Goal: Task Accomplishment & Management: Complete application form

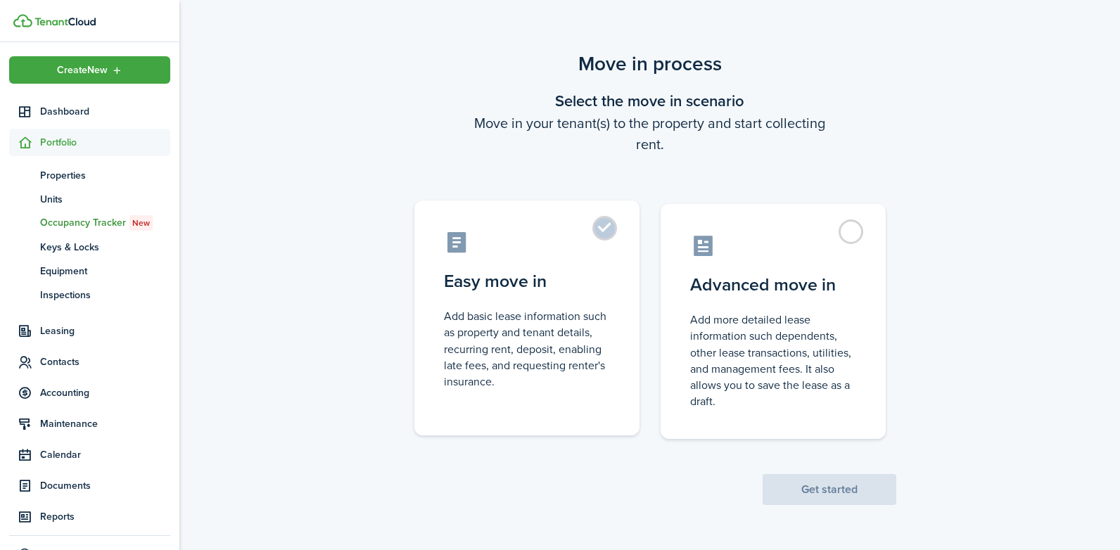
click at [551, 257] on label "Easy move in Add basic lease information such as property and tenant details, r…" at bounding box center [526, 317] width 225 height 235
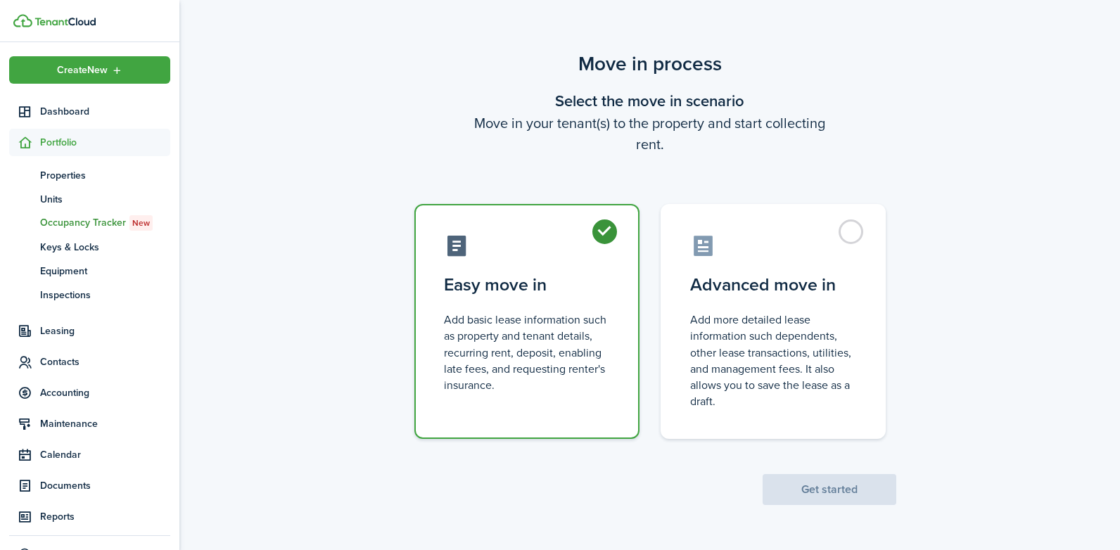
radio input "true"
click at [800, 490] on button "Get started" at bounding box center [829, 489] width 134 height 31
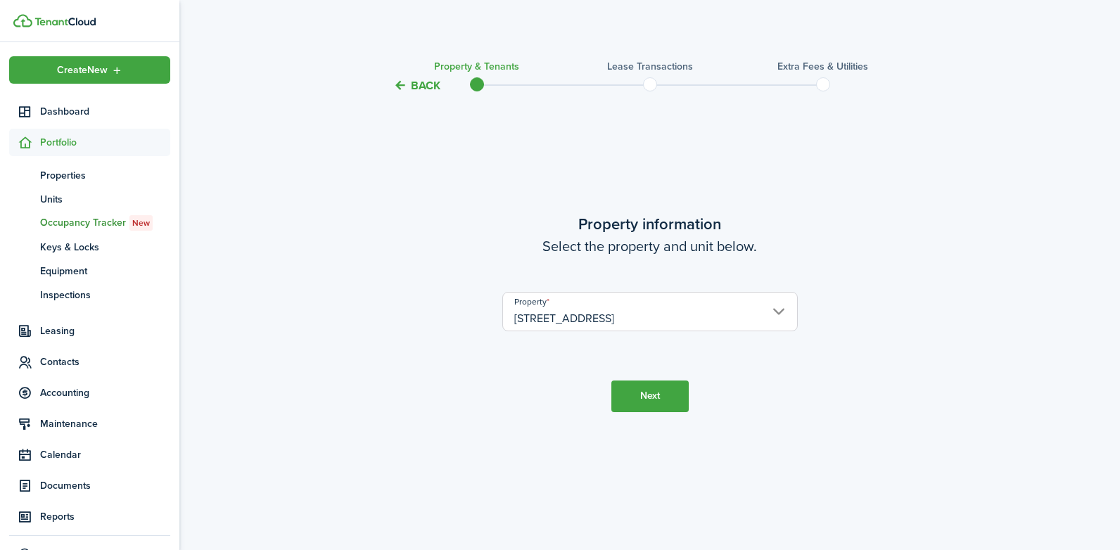
click at [642, 390] on button "Next" at bounding box center [649, 396] width 77 height 32
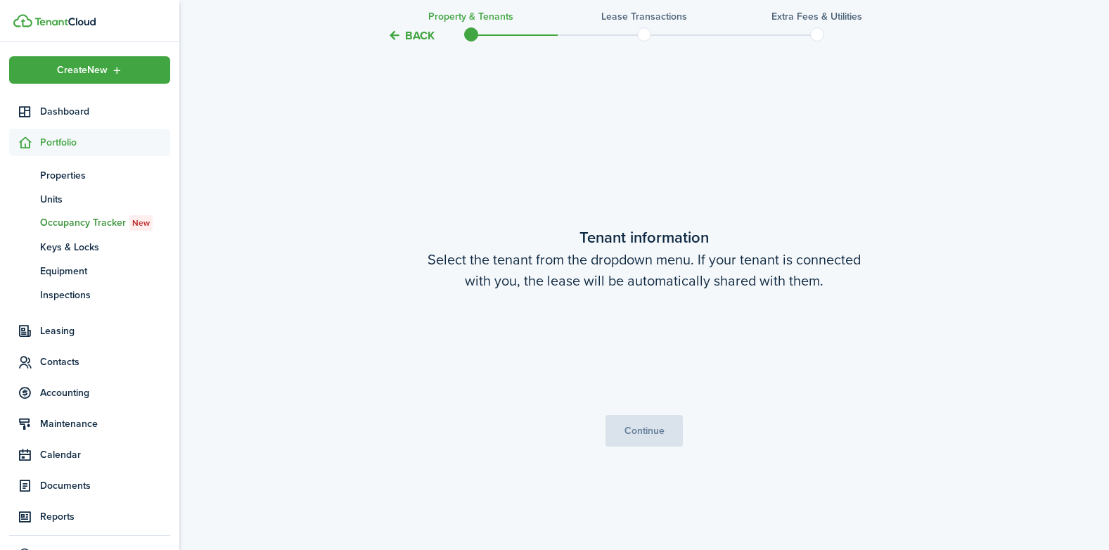
scroll to position [456, 0]
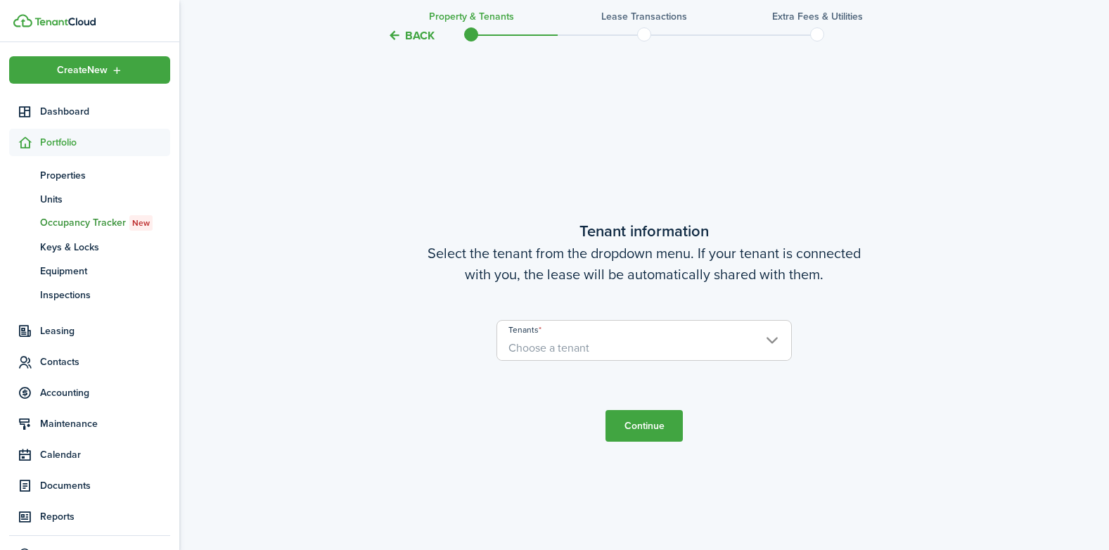
click at [586, 345] on span "Choose a tenant" at bounding box center [548, 348] width 81 height 16
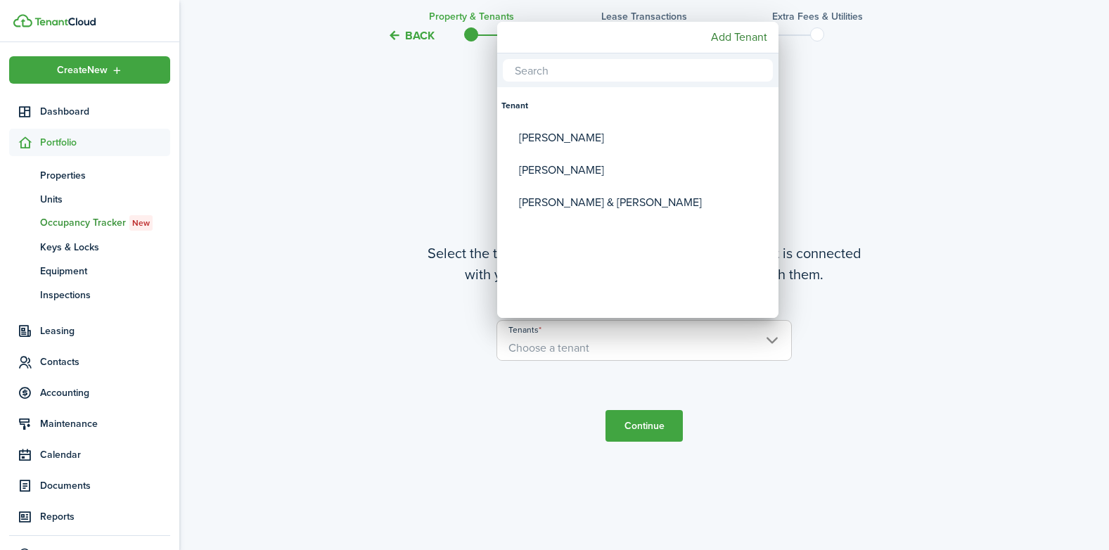
click at [924, 153] on div at bounding box center [554, 274] width 1334 height 775
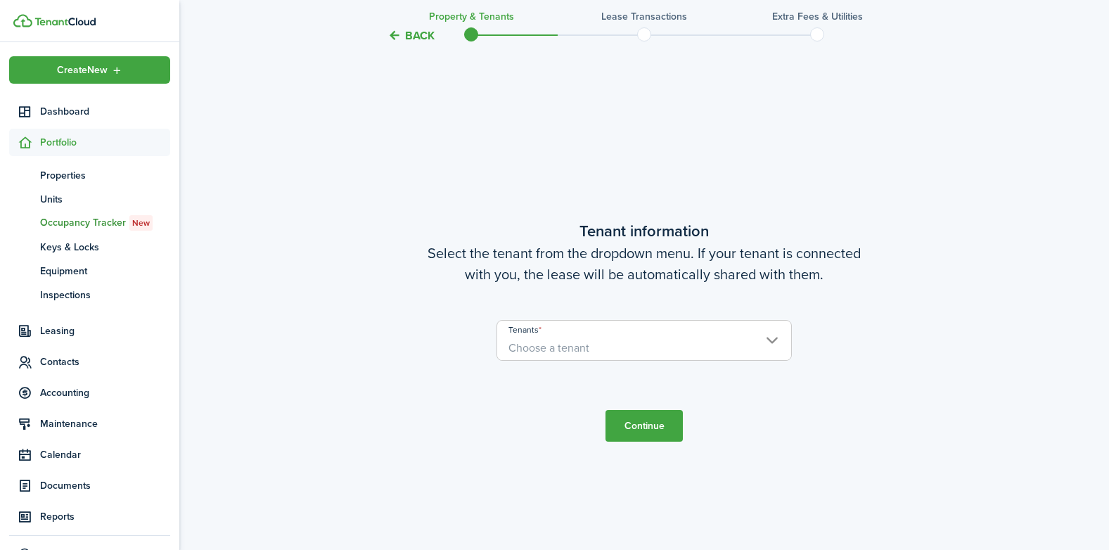
click at [410, 40] on button "Back" at bounding box center [411, 35] width 47 height 15
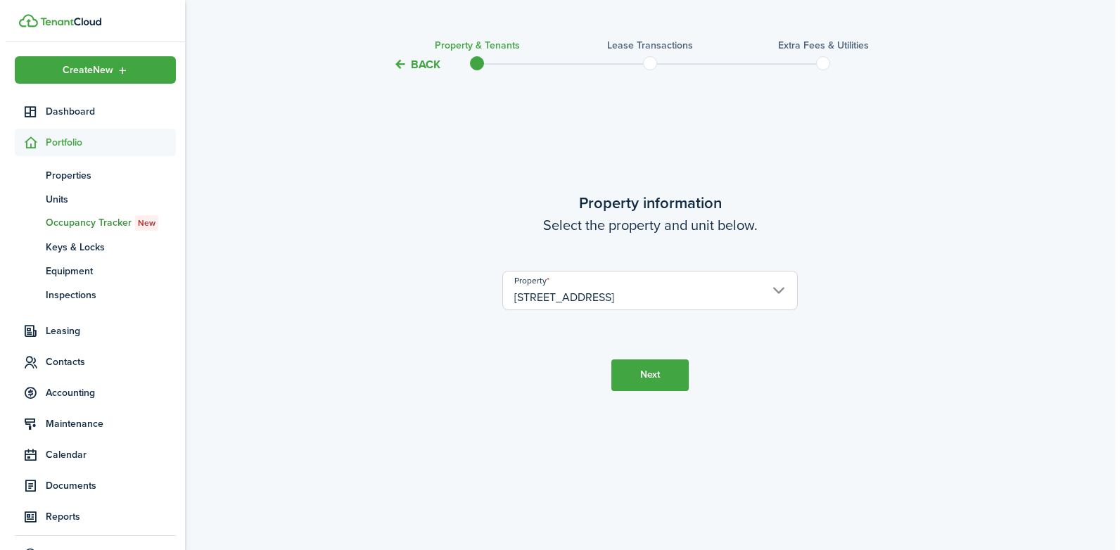
scroll to position [0, 0]
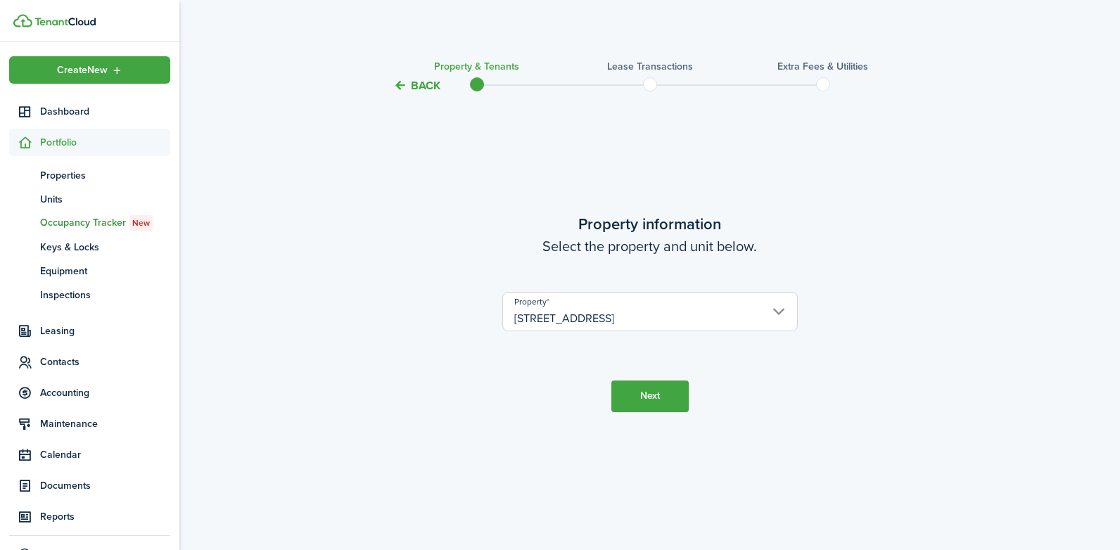
click at [418, 87] on button "Back" at bounding box center [416, 85] width 47 height 15
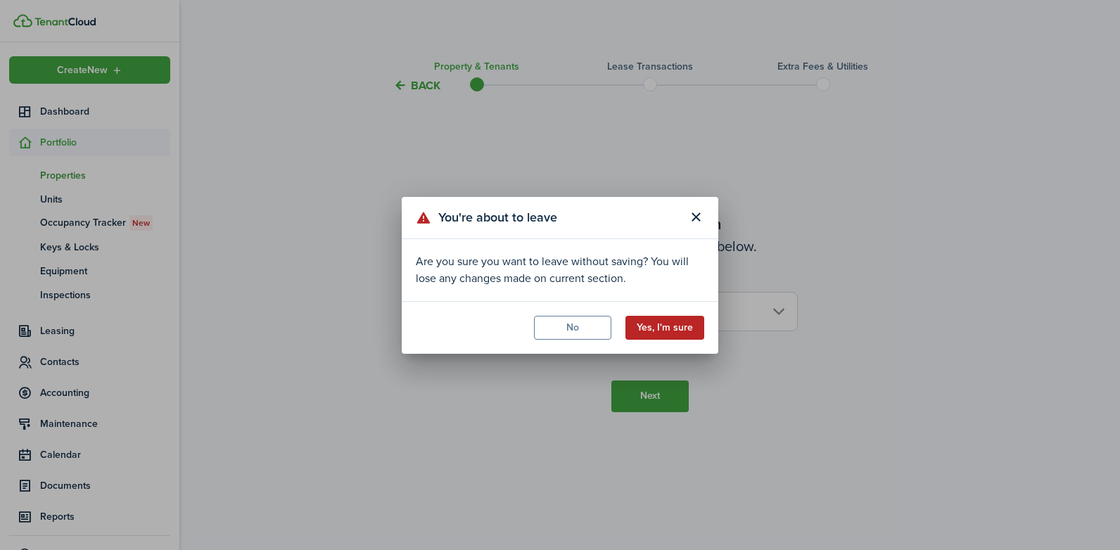
click at [655, 329] on button "Yes, I'm sure" at bounding box center [664, 328] width 79 height 24
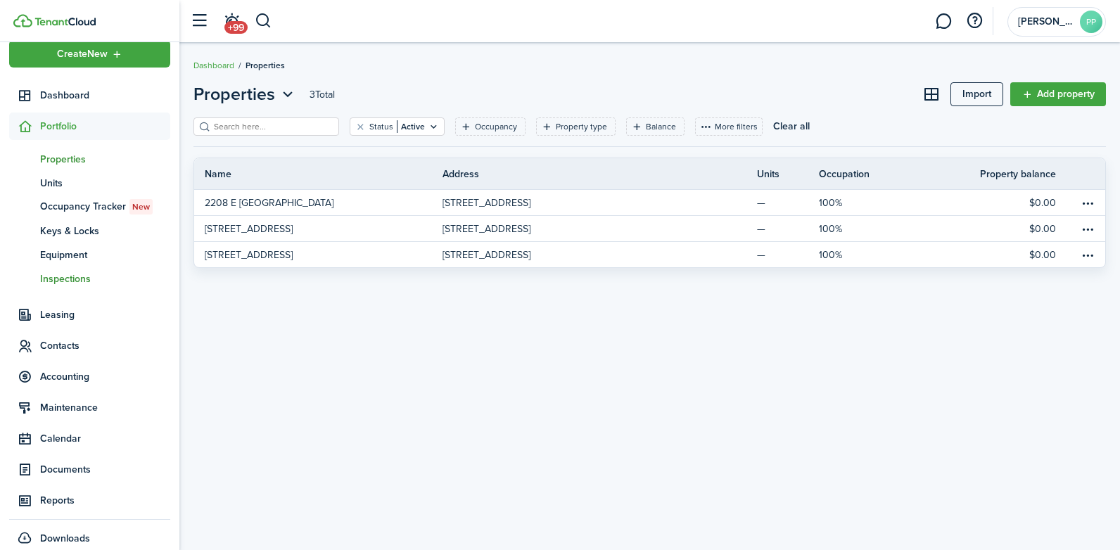
scroll to position [30, 0]
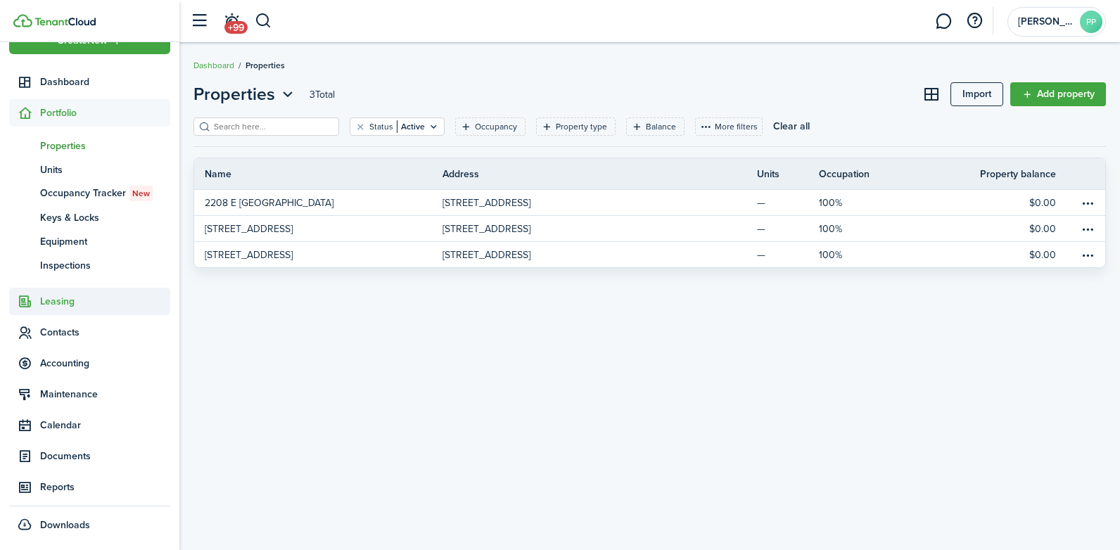
click at [63, 300] on span "Leasing" at bounding box center [105, 301] width 130 height 15
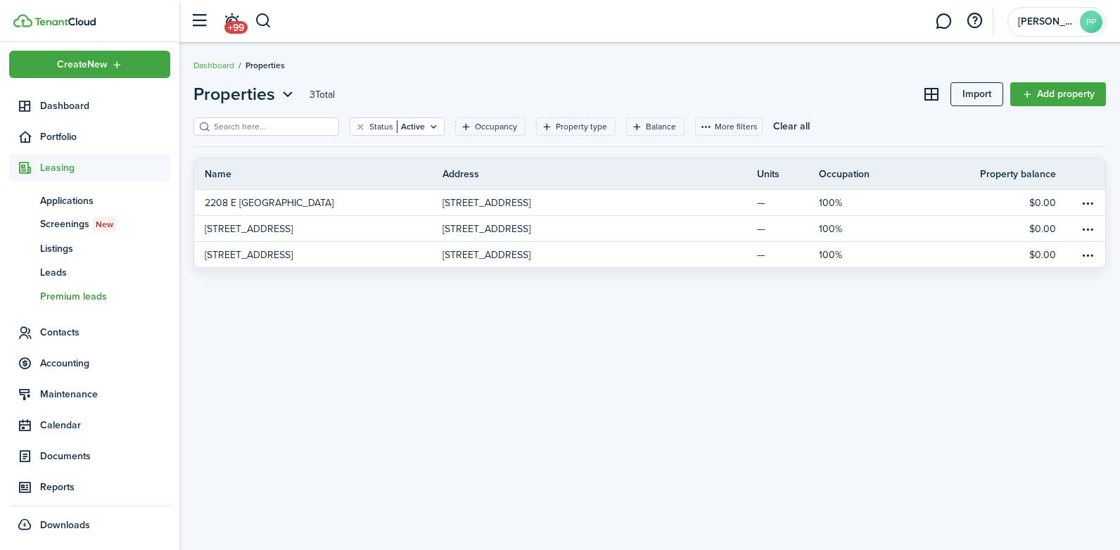
scroll to position [6, 0]
click at [71, 334] on span "Contacts" at bounding box center [105, 332] width 130 height 15
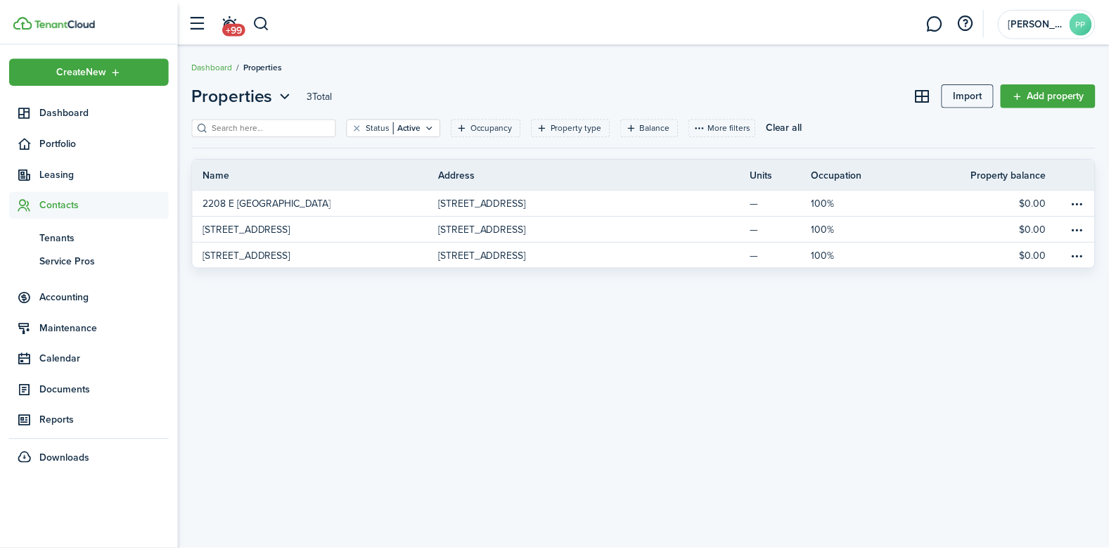
scroll to position [0, 0]
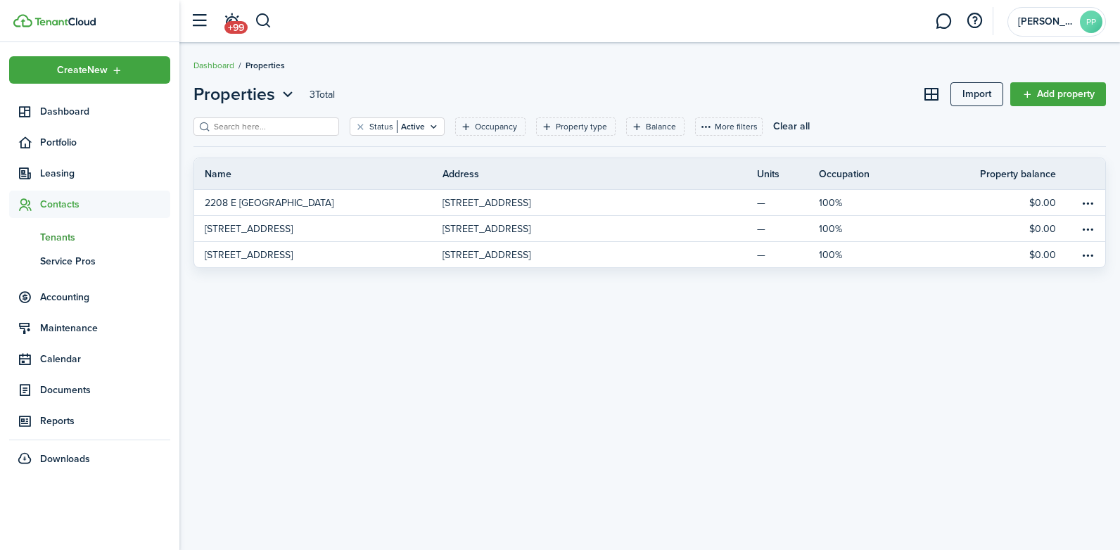
click at [61, 234] on span "Tenants" at bounding box center [105, 237] width 130 height 15
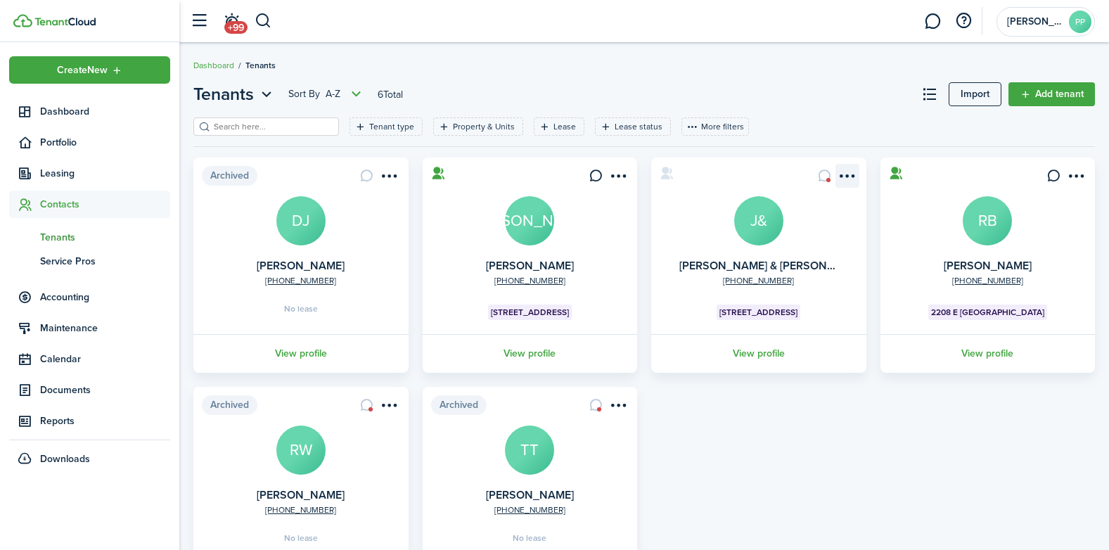
click at [848, 179] on menu-btn-icon "Open menu" at bounding box center [848, 176] width 24 height 24
click at [690, 248] on card "[PHONE_NUMBER] [PERSON_NAME] & [PERSON_NAME] J& 14009 S Hickory Pl View profile" at bounding box center [758, 265] width 215 height 215
click at [749, 354] on link "View profile" at bounding box center [758, 353] width 219 height 39
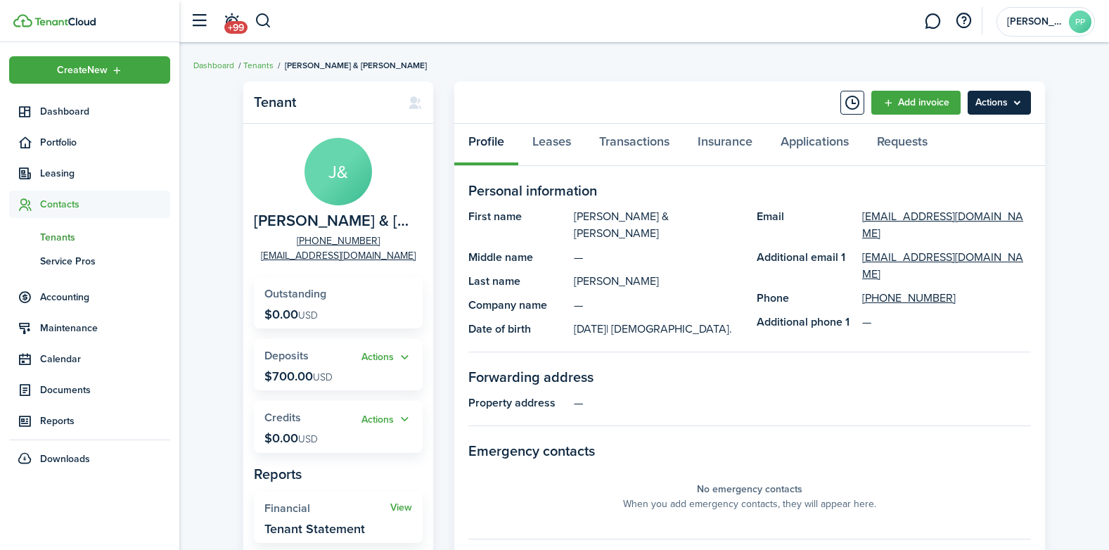
click at [996, 103] on menu-btn "Actions" at bounding box center [999, 103] width 63 height 24
click at [963, 319] on panel-main-group "First name [PERSON_NAME] & [PERSON_NAME] Middle name — Last name [PERSON_NAME] …" at bounding box center [749, 272] width 563 height 129
click at [382, 354] on button "Actions" at bounding box center [387, 358] width 51 height 16
click at [387, 356] on button "Actions" at bounding box center [387, 358] width 51 height 16
click at [417, 103] on icon at bounding box center [415, 103] width 15 height 14
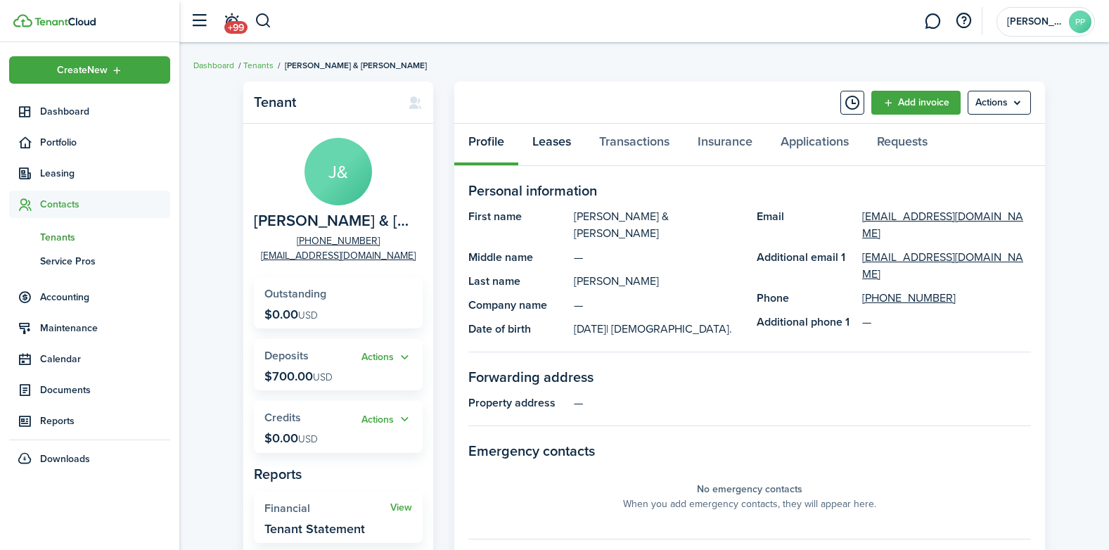
click at [551, 139] on link "Leases" at bounding box center [551, 145] width 67 height 42
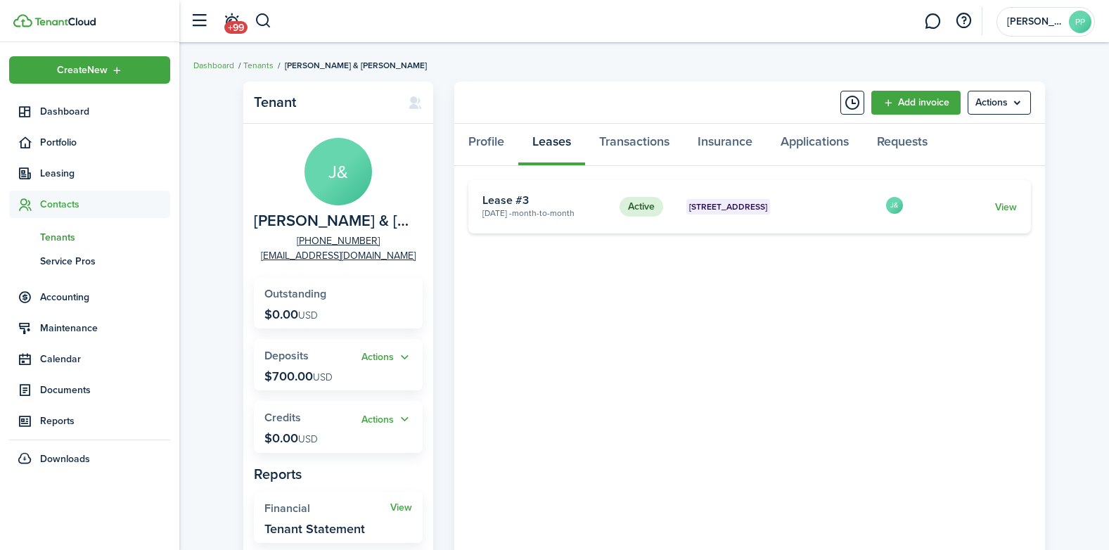
click at [640, 208] on status "Active" at bounding box center [642, 207] width 44 height 20
click at [1006, 204] on link "View" at bounding box center [1006, 207] width 22 height 15
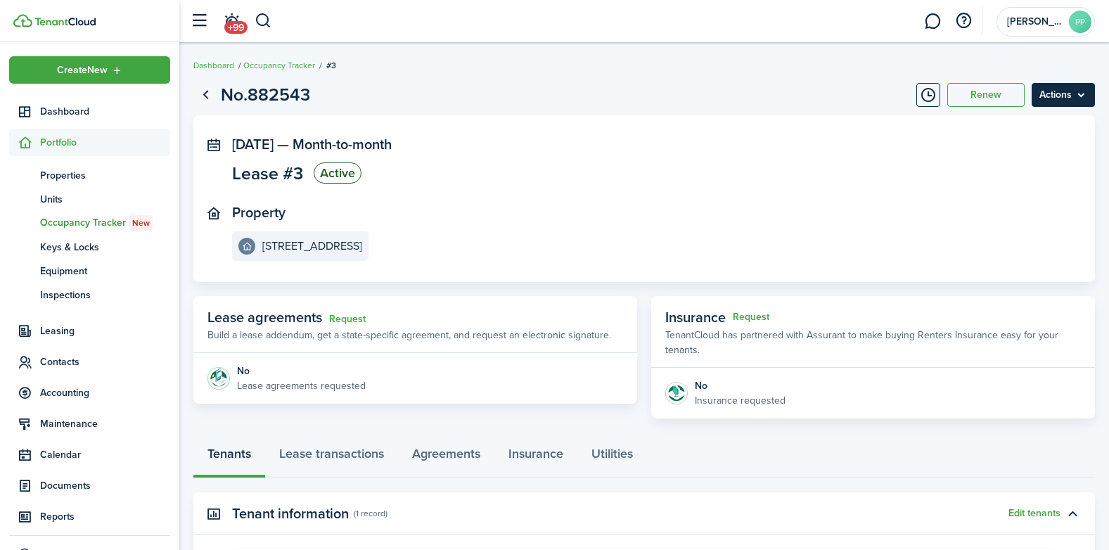
click at [1058, 94] on menu-btn "Actions" at bounding box center [1063, 95] width 63 height 24
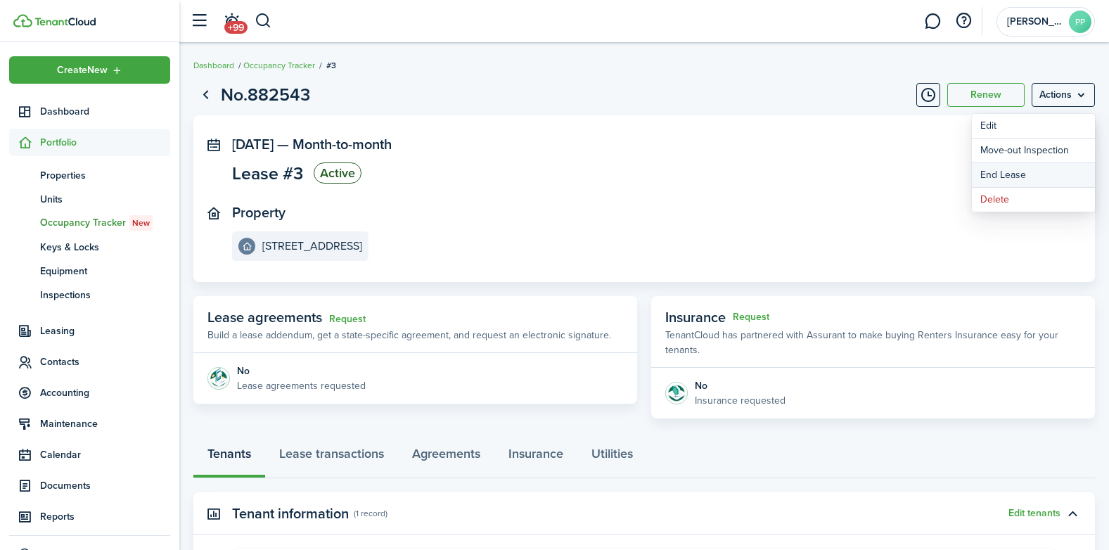
click at [1023, 178] on link "End Lease" at bounding box center [1033, 175] width 123 height 24
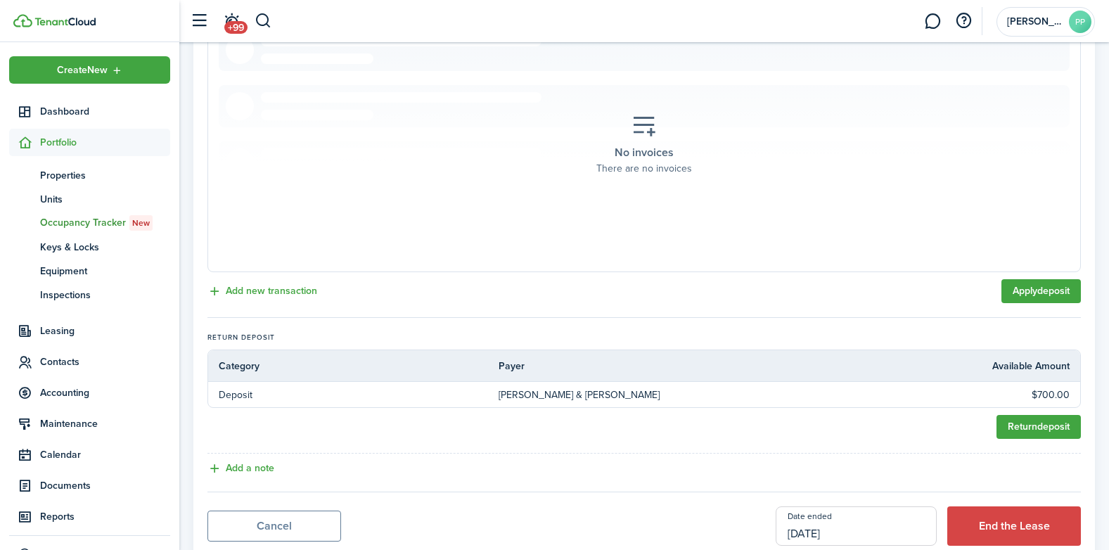
scroll to position [420, 0]
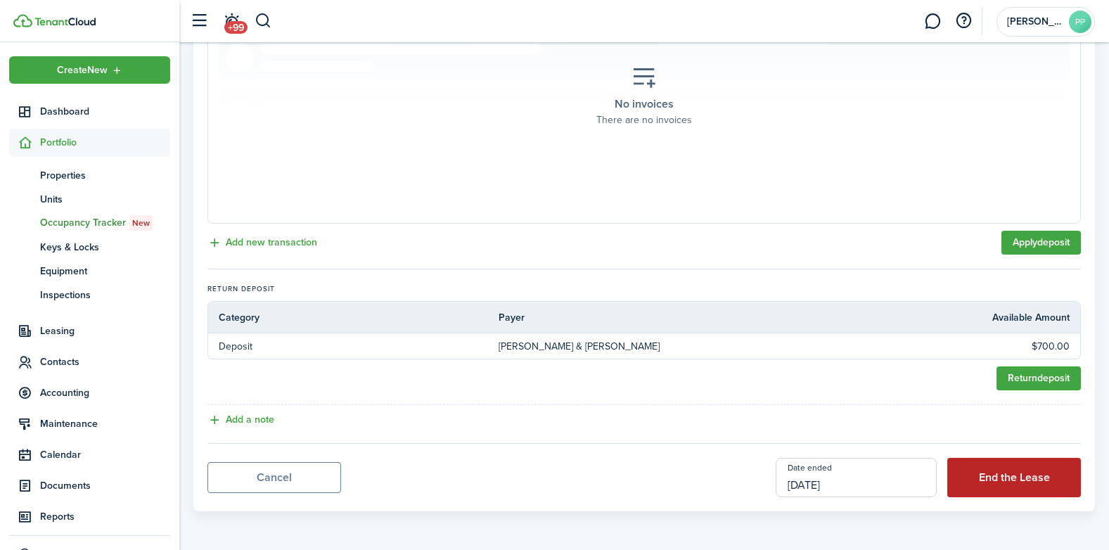
click at [995, 470] on button "End the Lease" at bounding box center [1014, 477] width 134 height 39
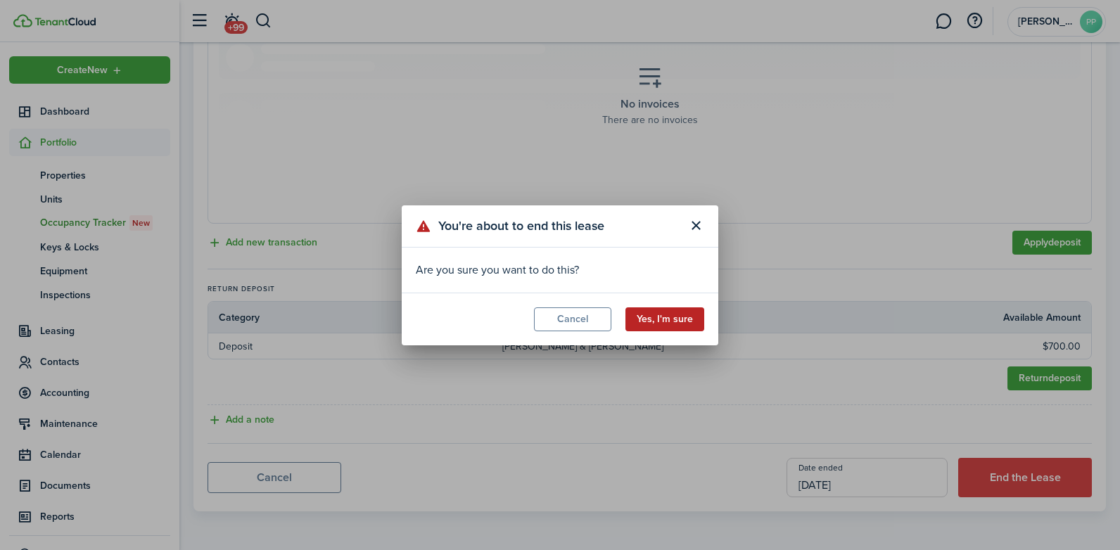
click at [690, 314] on button "Yes, I'm sure" at bounding box center [664, 319] width 79 height 24
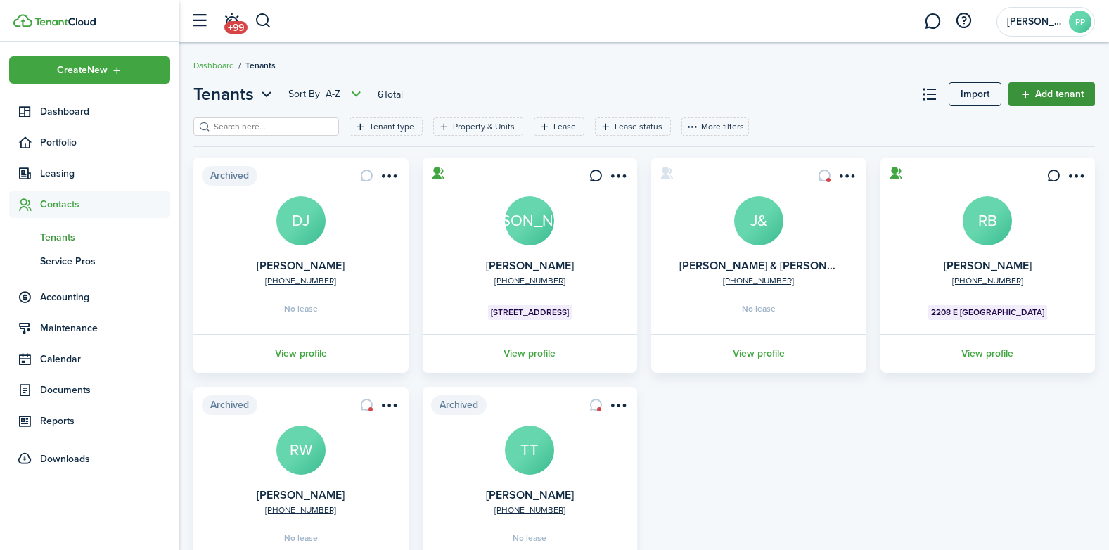
click at [1027, 94] on link "Add tenant" at bounding box center [1052, 94] width 87 height 24
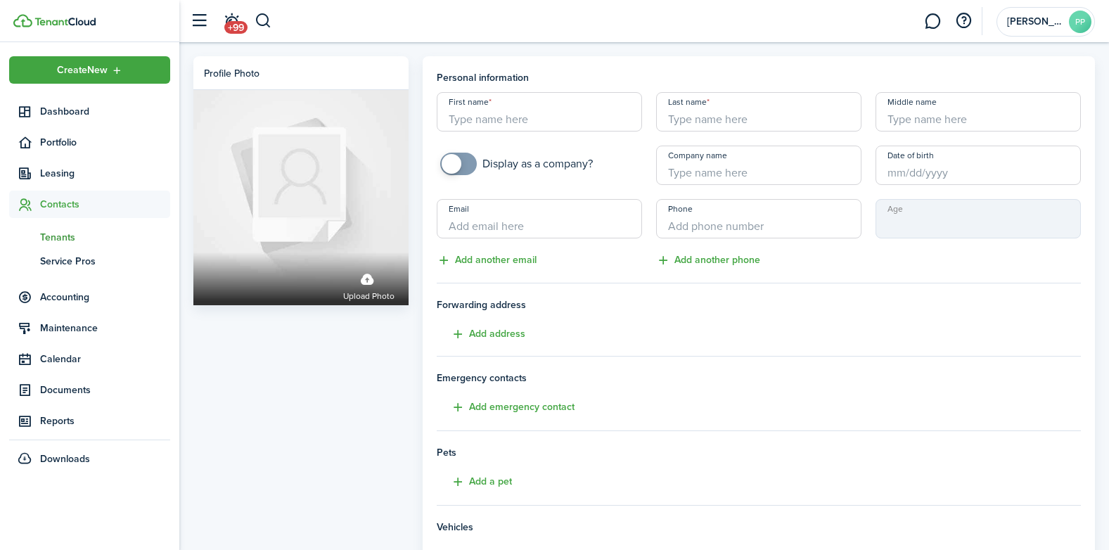
click at [490, 115] on input "First name" at bounding box center [539, 111] width 205 height 39
type input "[PERSON_NAME]"
click at [507, 222] on input "Email" at bounding box center [539, 218] width 205 height 39
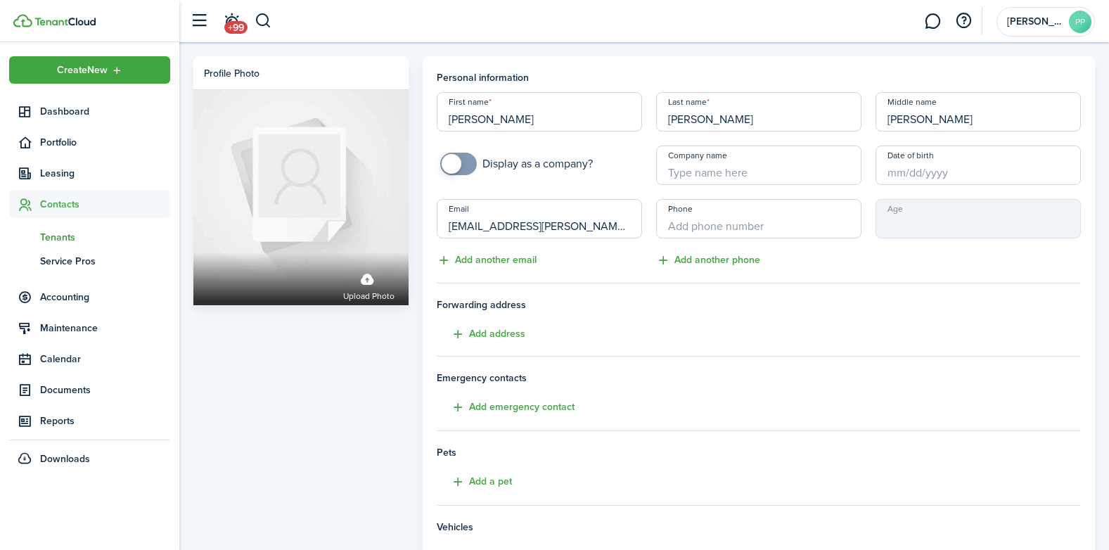
type input "[EMAIL_ADDRESS][PERSON_NAME][PERSON_NAME][DOMAIN_NAME]"
click at [703, 224] on input "+1" at bounding box center [758, 218] width 205 height 39
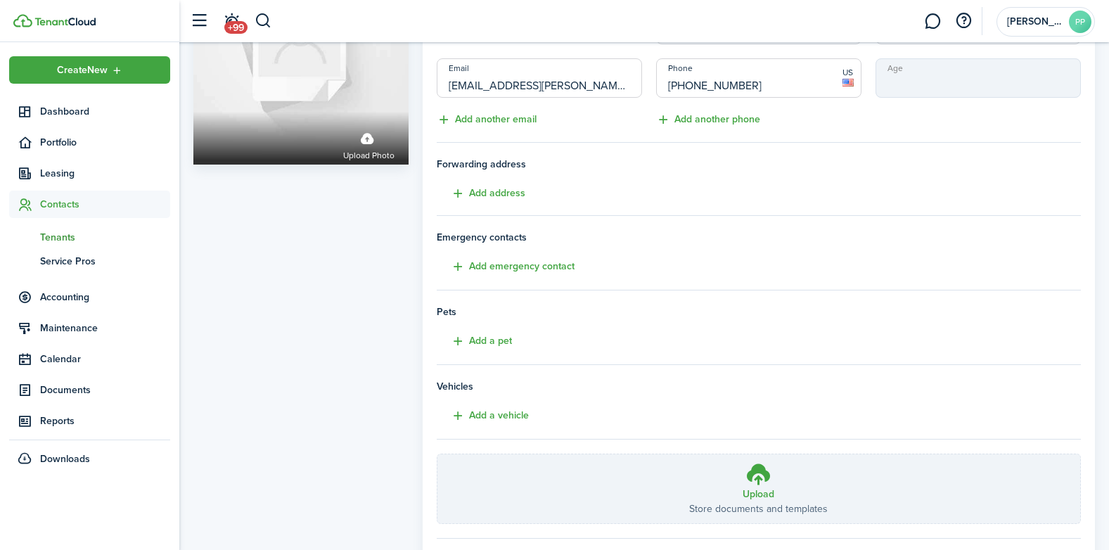
scroll to position [211, 0]
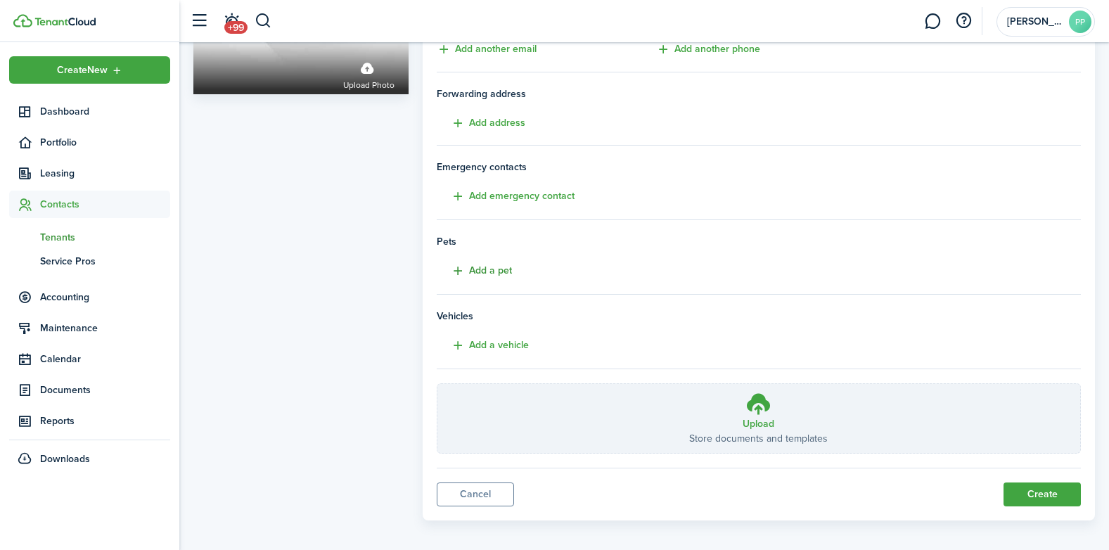
type input "[PHONE_NUMBER]"
click at [456, 272] on button "Add a pet" at bounding box center [474, 271] width 75 height 16
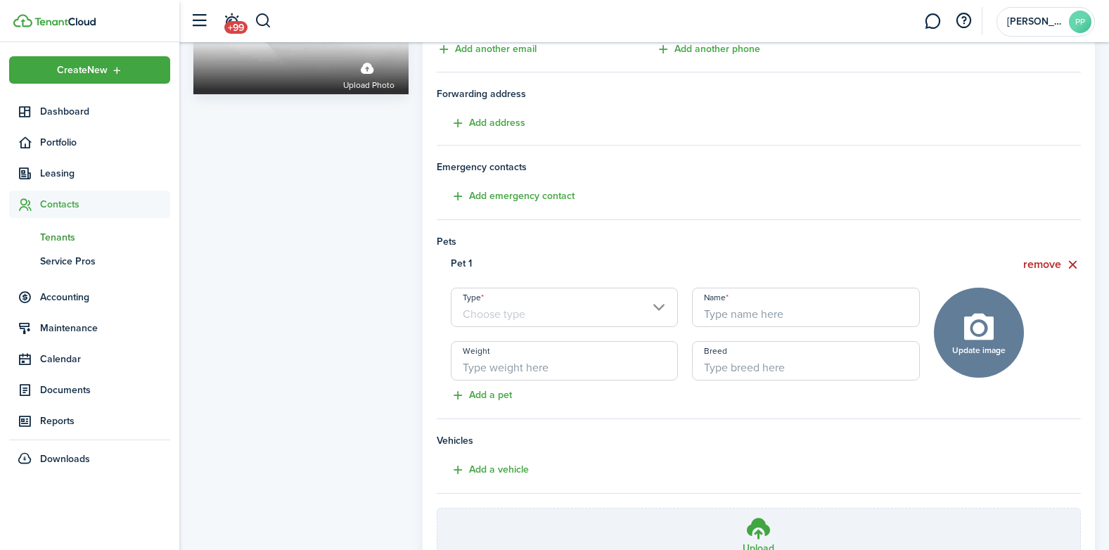
click at [659, 303] on input "Type" at bounding box center [565, 307] width 228 height 39
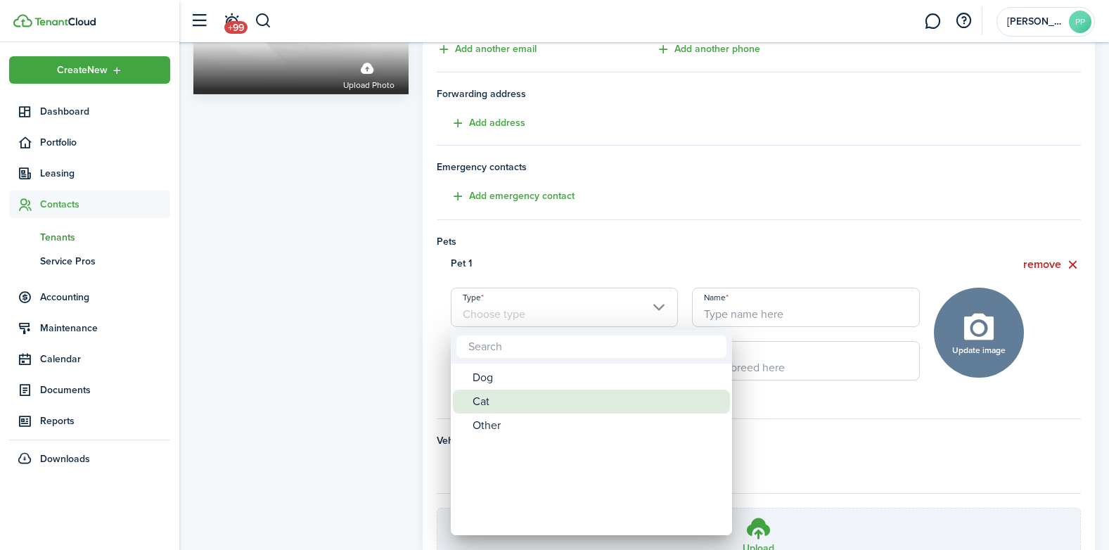
click at [508, 403] on div "Cat" at bounding box center [597, 402] width 249 height 24
type input "Cat"
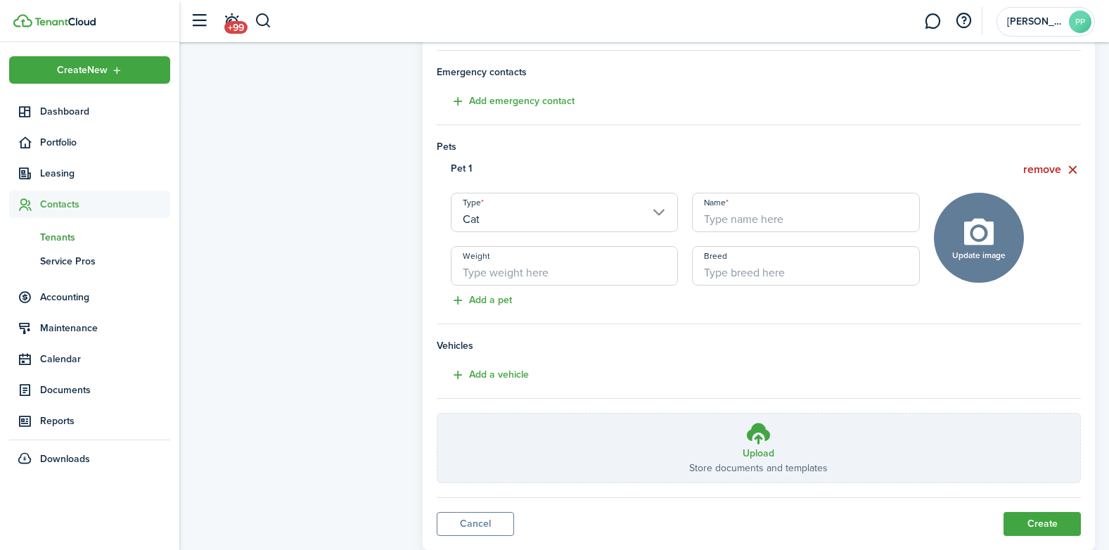
scroll to position [345, 0]
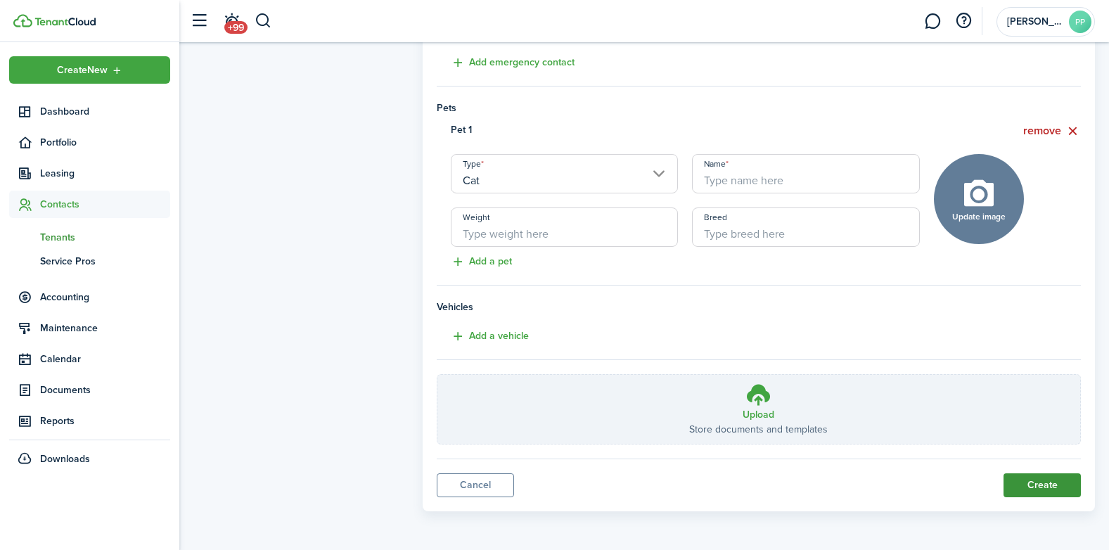
click at [1022, 485] on button "Create" at bounding box center [1042, 485] width 77 height 24
click at [725, 176] on input "Name" at bounding box center [806, 173] width 228 height 39
type input "??"
click at [1025, 486] on button "Create" at bounding box center [1042, 485] width 77 height 24
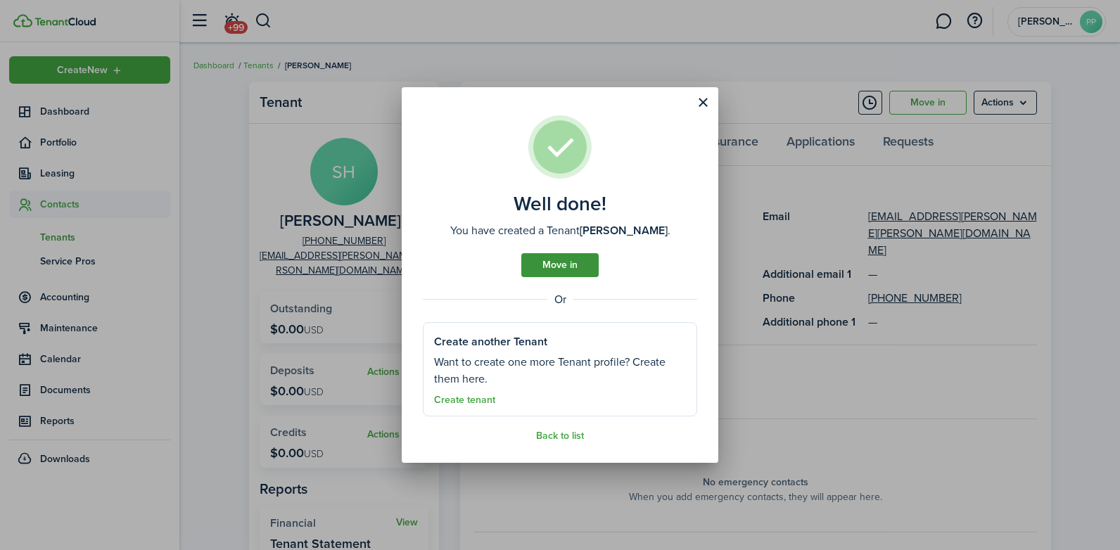
click at [573, 266] on link "Move in" at bounding box center [559, 265] width 77 height 24
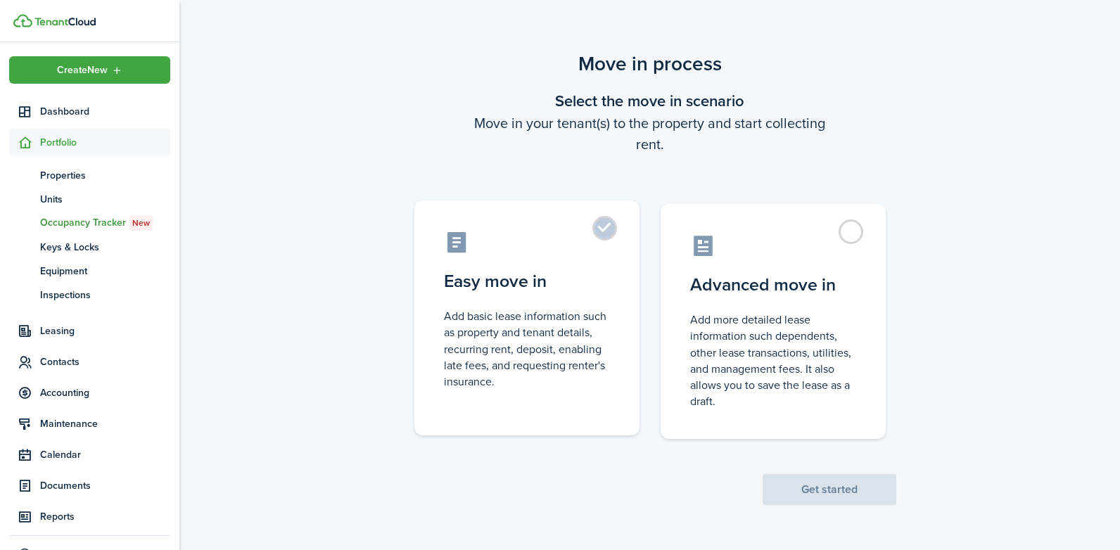
click at [562, 276] on control-radio-card-title "Easy move in" at bounding box center [527, 281] width 166 height 25
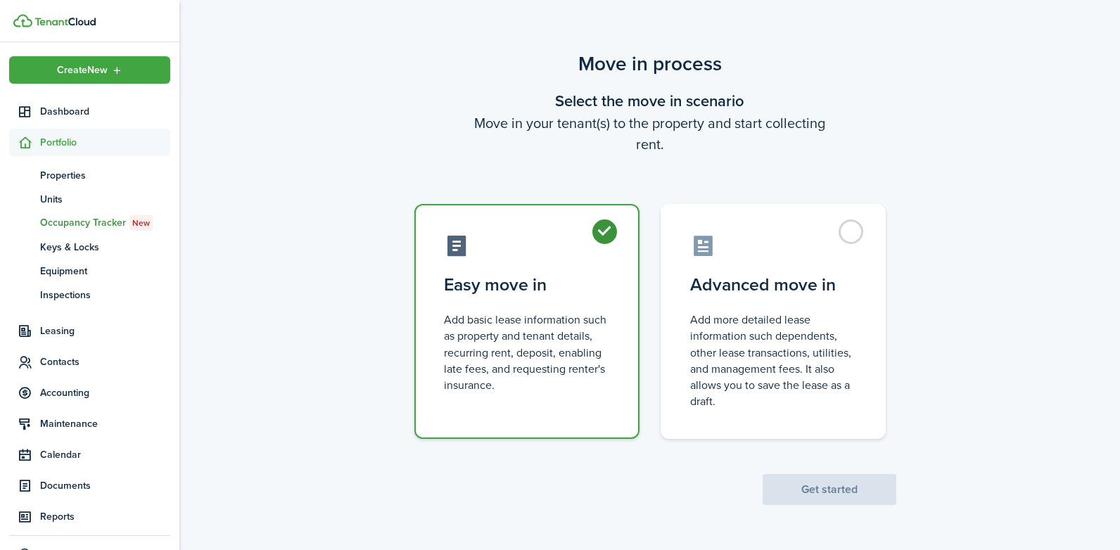
radio input "true"
click at [838, 482] on button "Get started" at bounding box center [829, 489] width 134 height 31
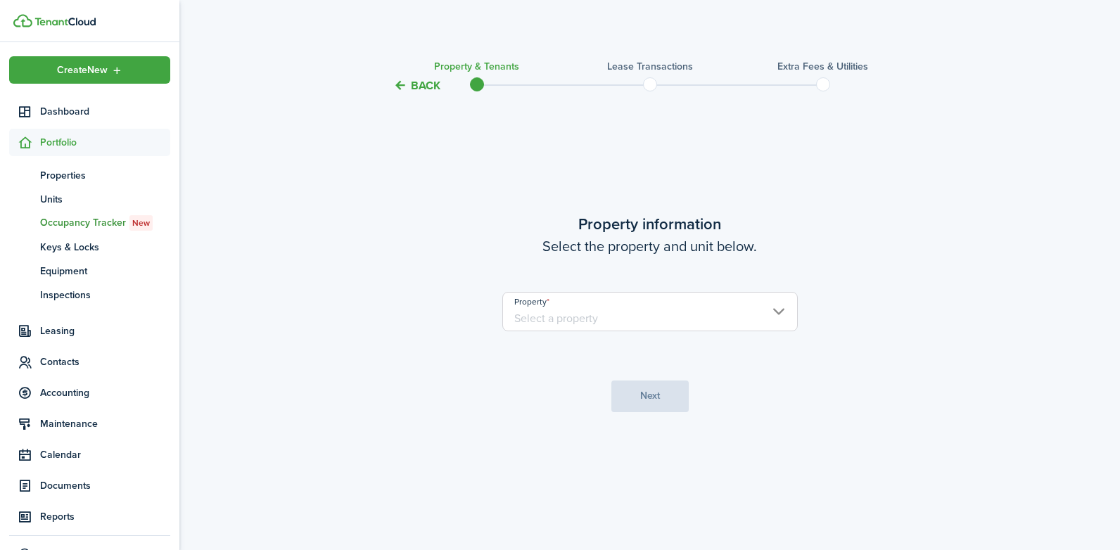
click at [784, 309] on input "Property" at bounding box center [649, 311] width 295 height 39
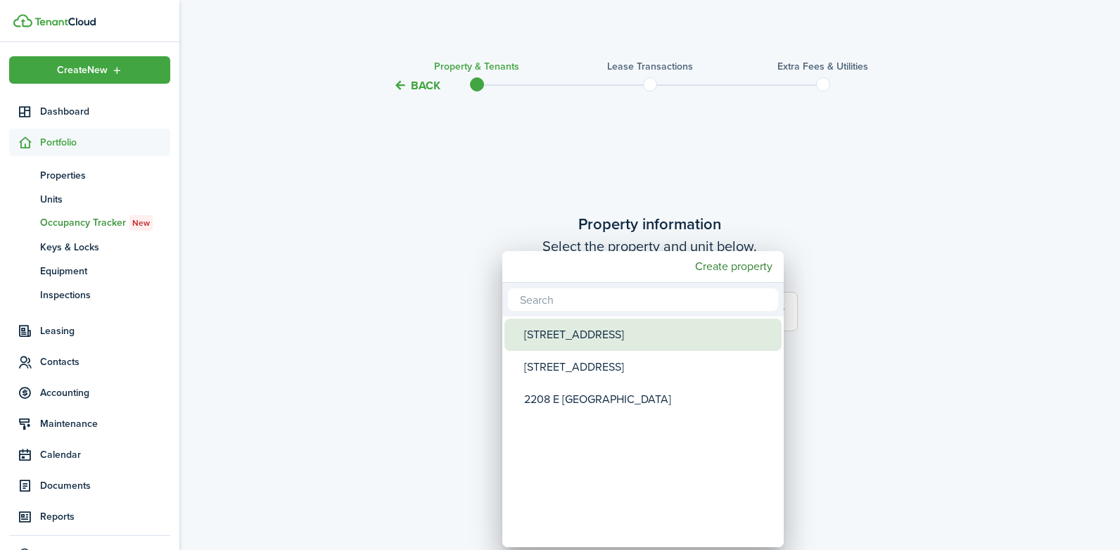
click at [619, 340] on div "[STREET_ADDRESS]" at bounding box center [648, 335] width 249 height 32
type input "[STREET_ADDRESS]"
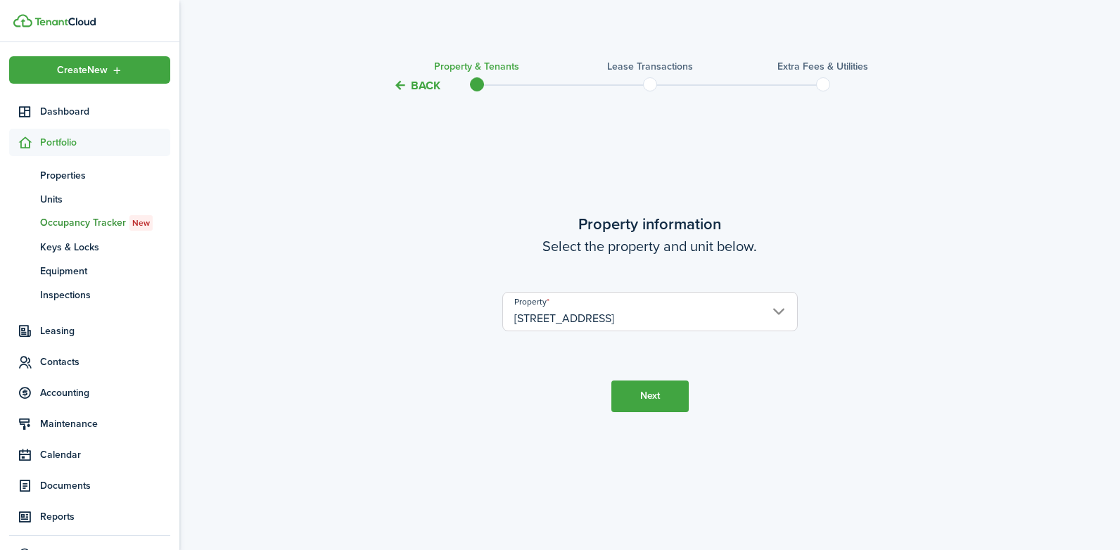
click at [636, 397] on button "Next" at bounding box center [649, 396] width 77 height 32
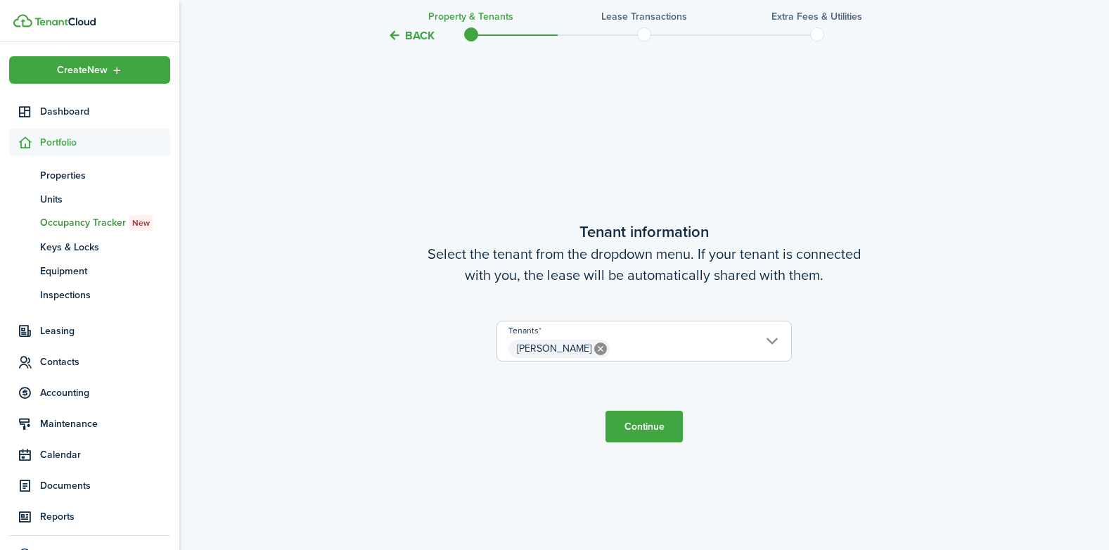
scroll to position [456, 0]
click at [645, 421] on button "Continue" at bounding box center [644, 426] width 77 height 32
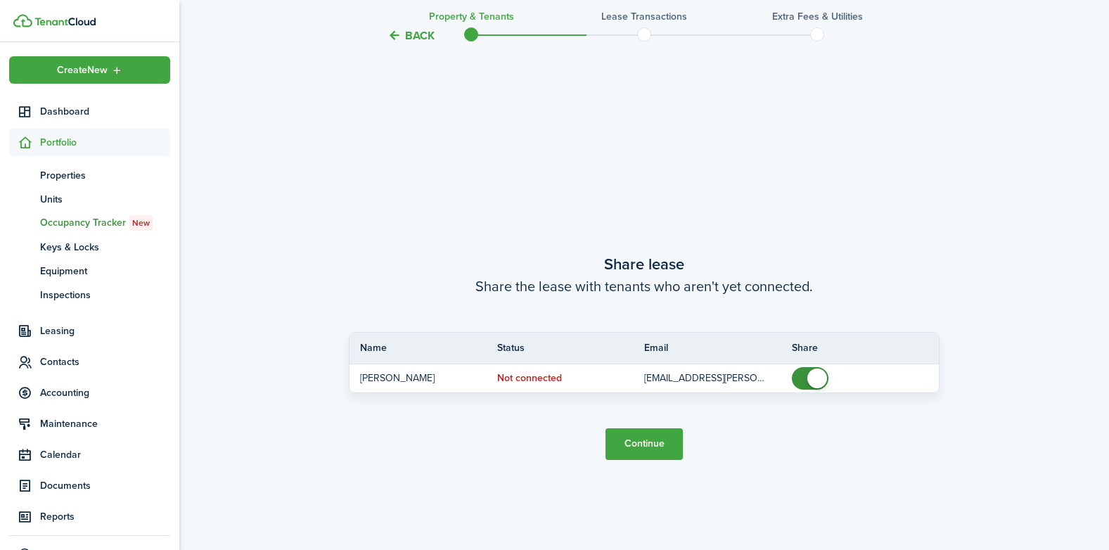
scroll to position [1006, 0]
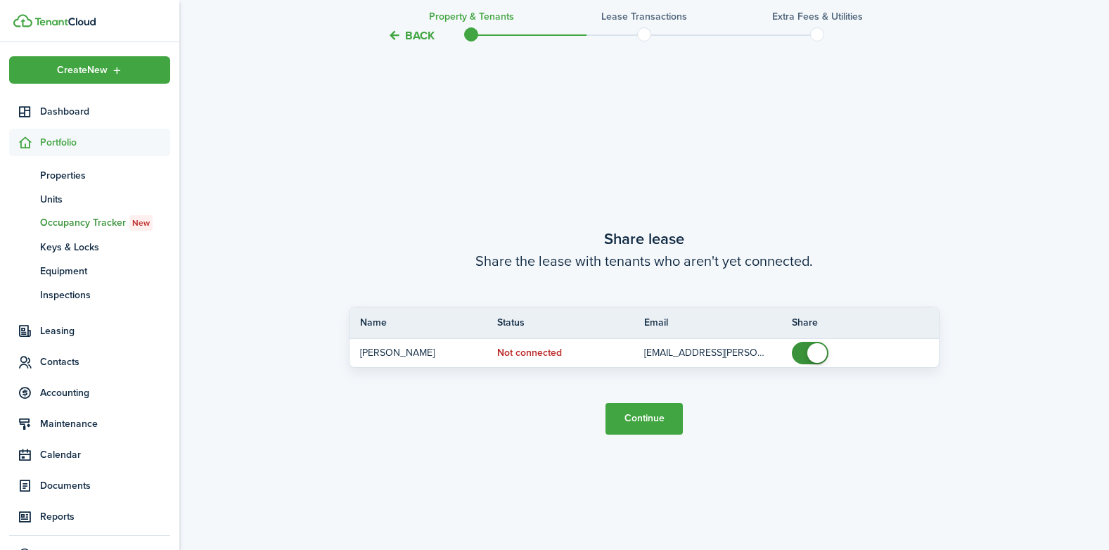
click at [631, 419] on button "Continue" at bounding box center [644, 419] width 77 height 32
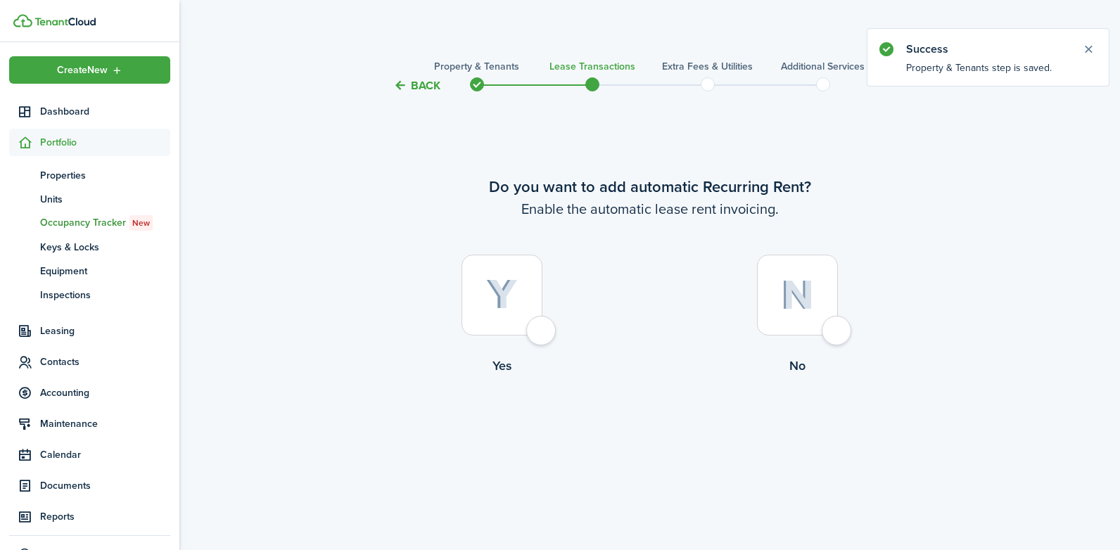
click at [516, 307] on img at bounding box center [502, 294] width 32 height 31
radio input "true"
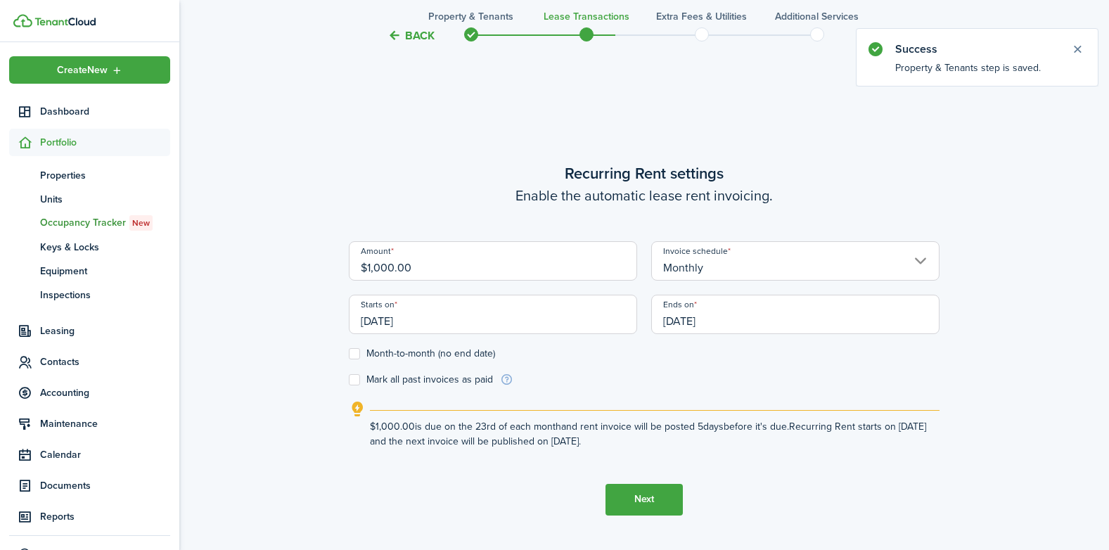
scroll to position [456, 0]
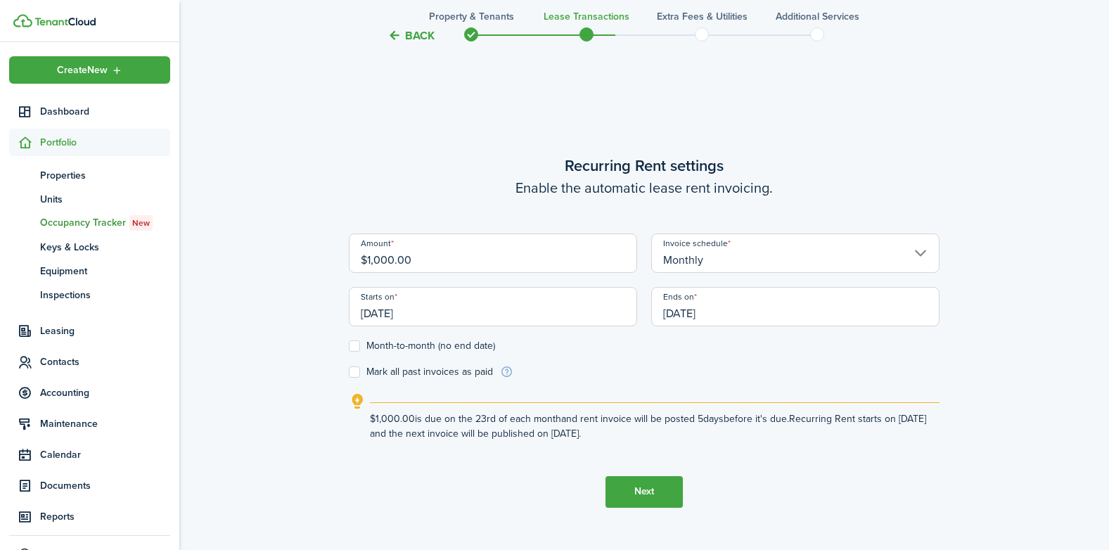
drag, startPoint x: 425, startPoint y: 313, endPoint x: 364, endPoint y: 312, distance: 61.2
click at [364, 312] on input "[DATE]" at bounding box center [493, 306] width 288 height 39
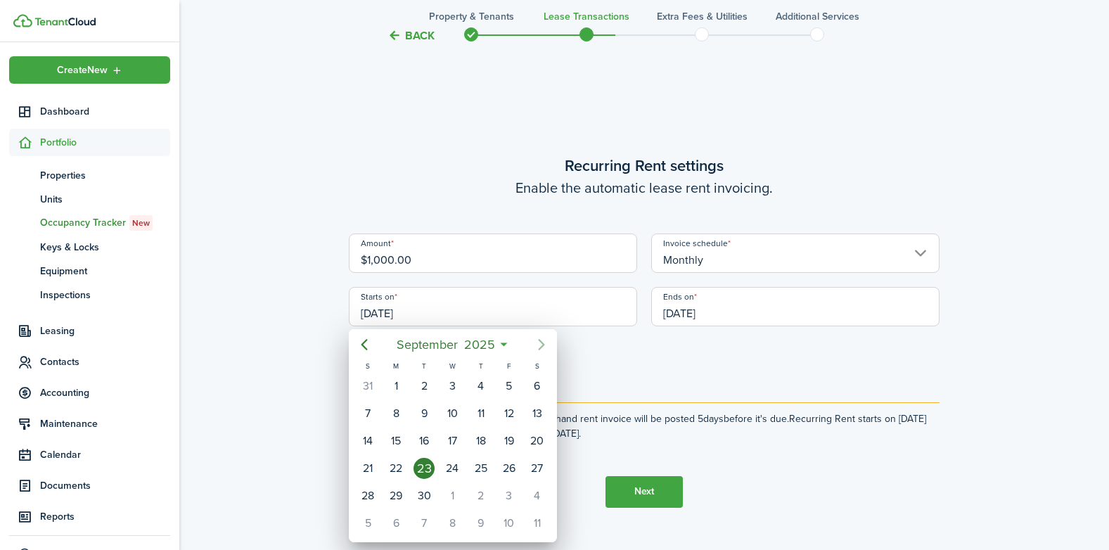
click at [542, 343] on icon "Next page" at bounding box center [541, 344] width 6 height 11
click at [542, 383] on div "1" at bounding box center [537, 386] width 21 height 21
type input "[DATE]"
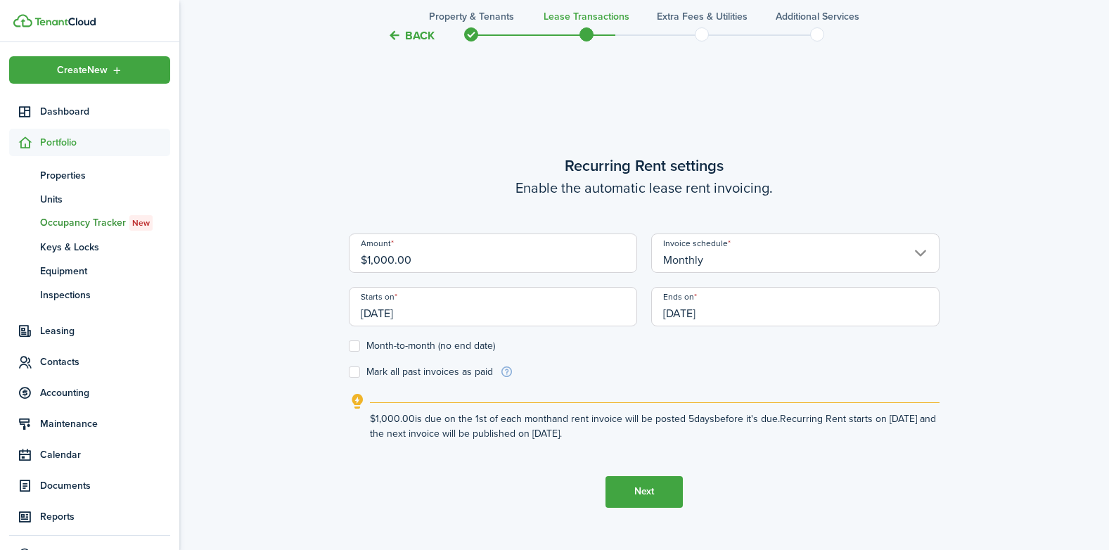
click at [774, 308] on input "[DATE]" at bounding box center [795, 306] width 288 height 39
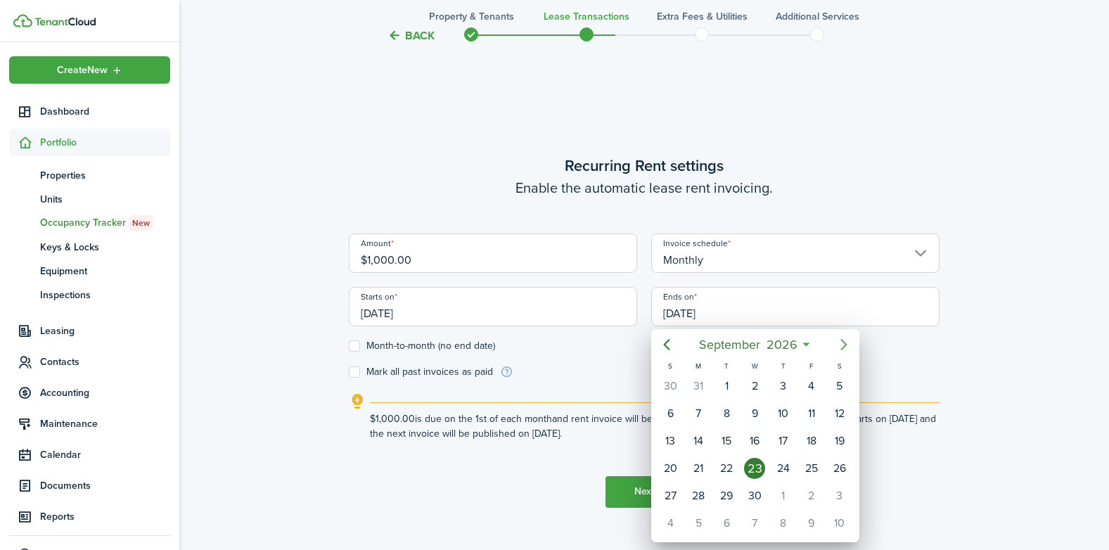
click at [846, 346] on icon "Next page" at bounding box center [844, 344] width 17 height 17
click at [757, 437] on div "14" at bounding box center [754, 440] width 21 height 21
type input "[DATE]"
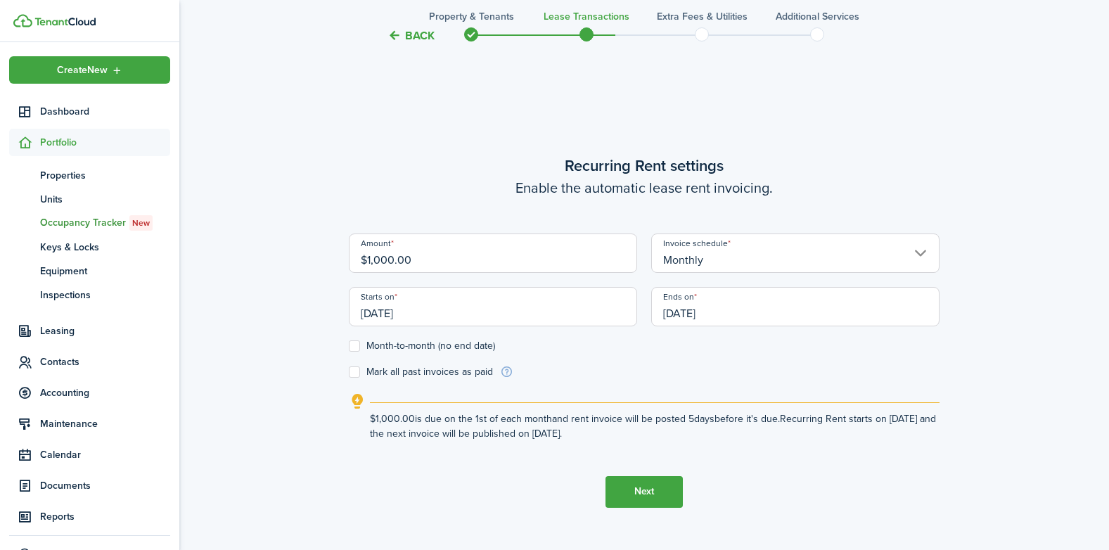
click at [354, 347] on label "Month-to-month (no end date)" at bounding box center [422, 345] width 146 height 11
click at [349, 346] on input "Month-to-month (no end date)" at bounding box center [348, 345] width 1 height 1
checkbox input "true"
click at [647, 487] on button "Next" at bounding box center [644, 492] width 77 height 32
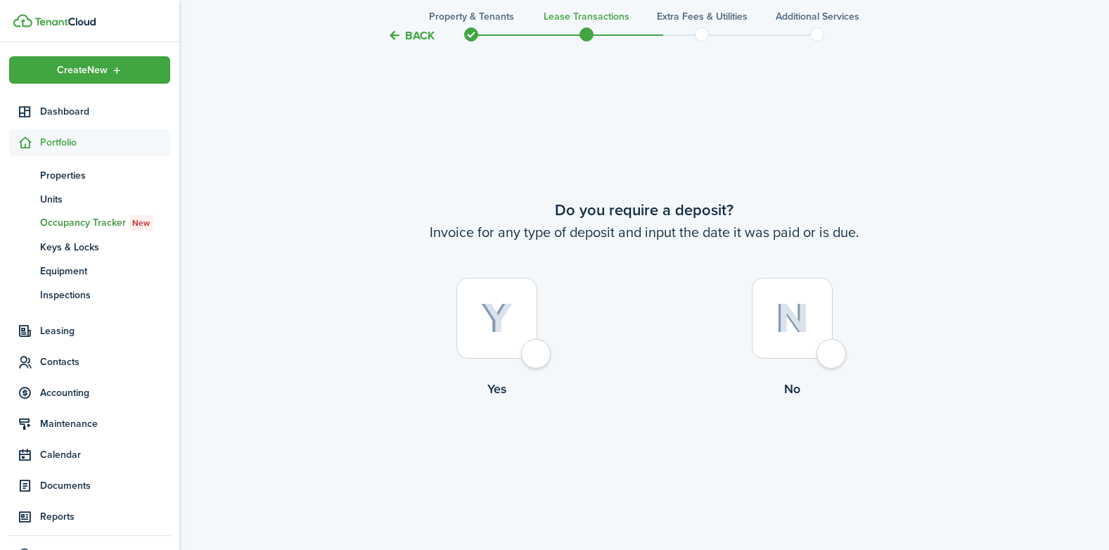
scroll to position [1006, 0]
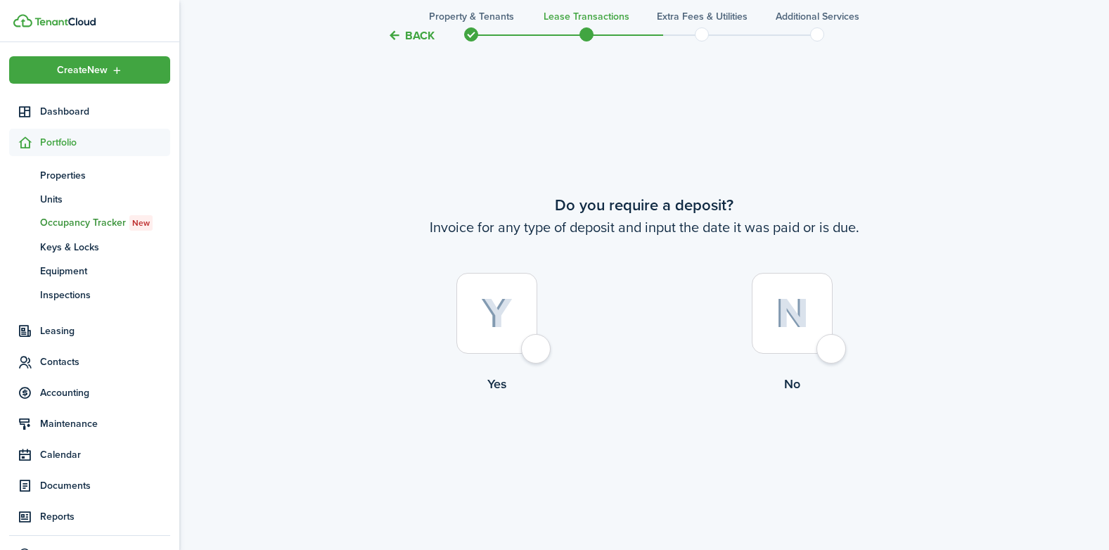
click at [526, 350] on div at bounding box center [496, 313] width 81 height 81
radio input "true"
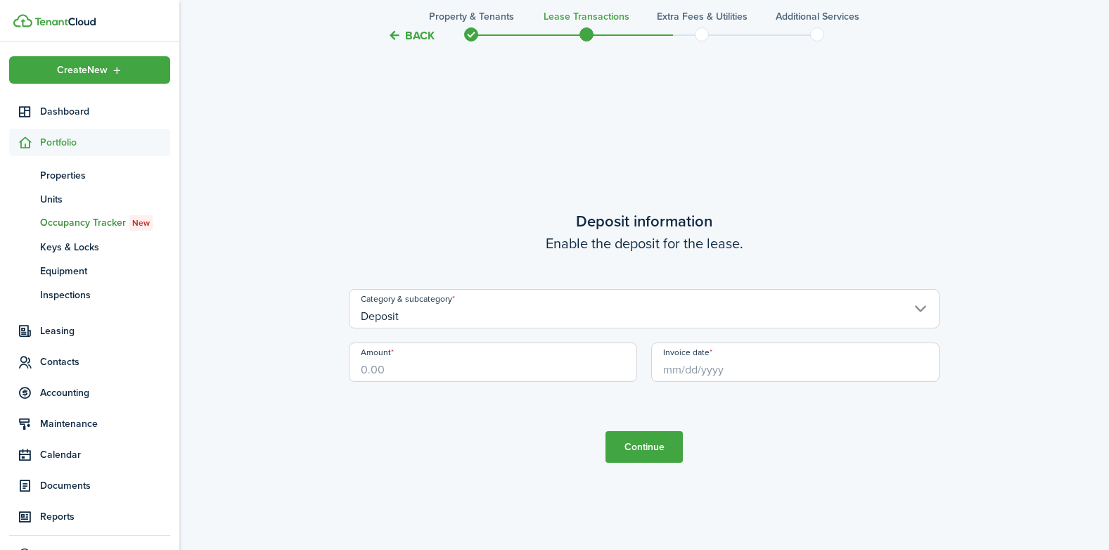
scroll to position [1556, 0]
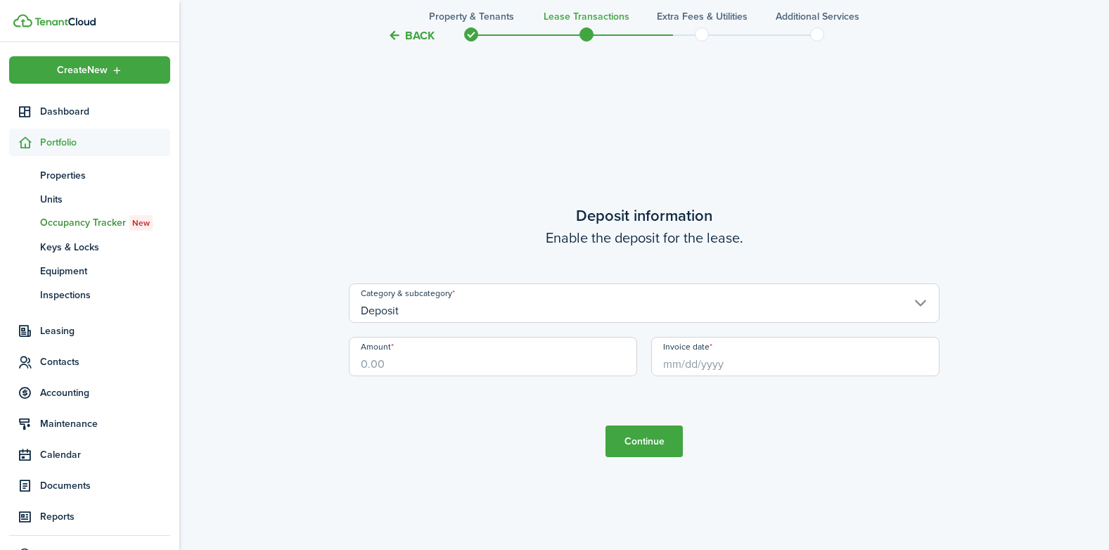
click at [369, 365] on input "Amount" at bounding box center [493, 356] width 288 height 39
click at [699, 360] on input "Invoice date" at bounding box center [795, 356] width 288 height 39
type input "$1,000.00"
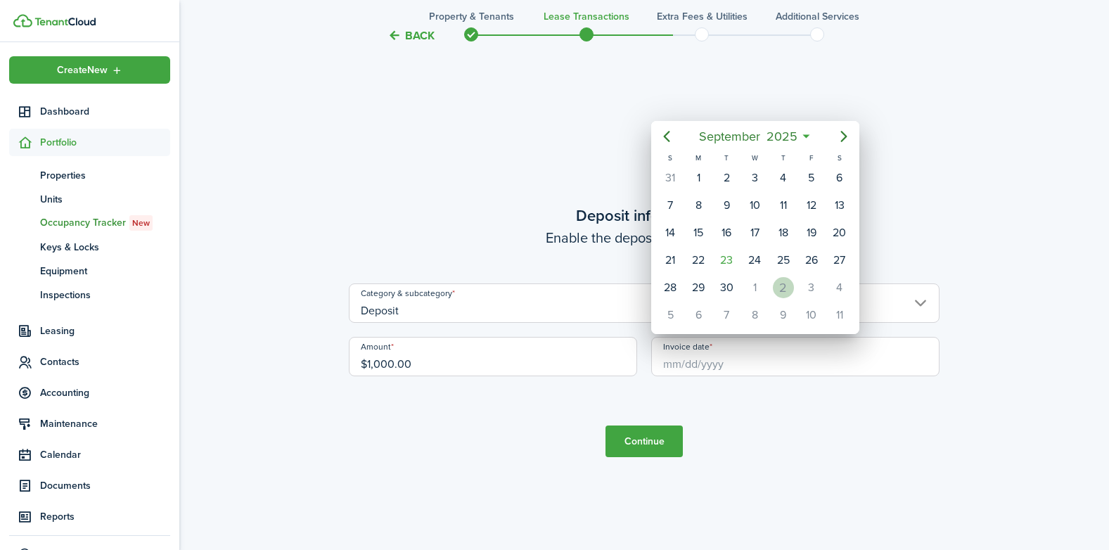
click at [781, 290] on div "2" at bounding box center [783, 287] width 21 height 21
type input "[DATE]"
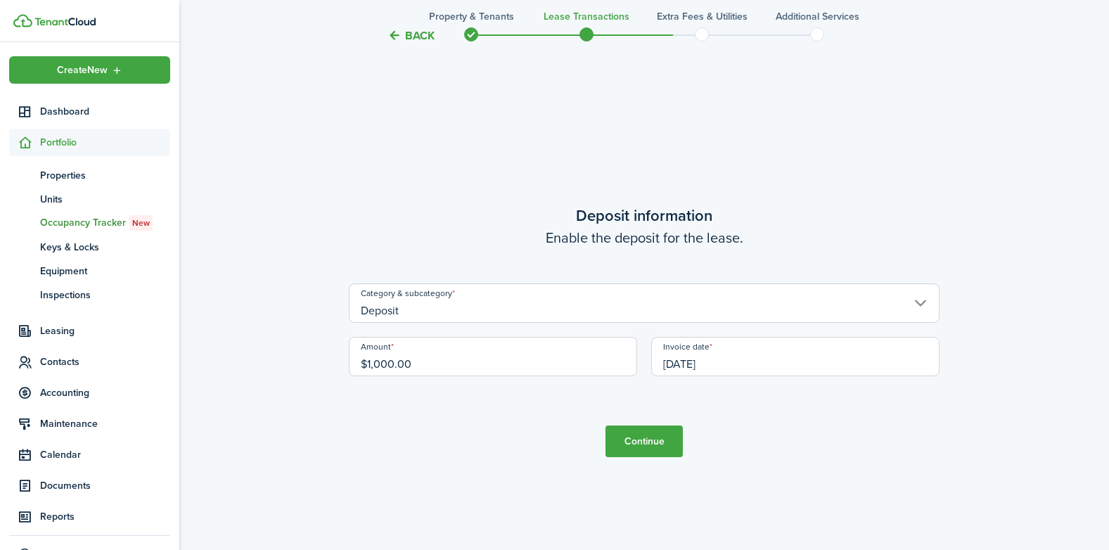
click at [634, 442] on button "Continue" at bounding box center [644, 442] width 77 height 32
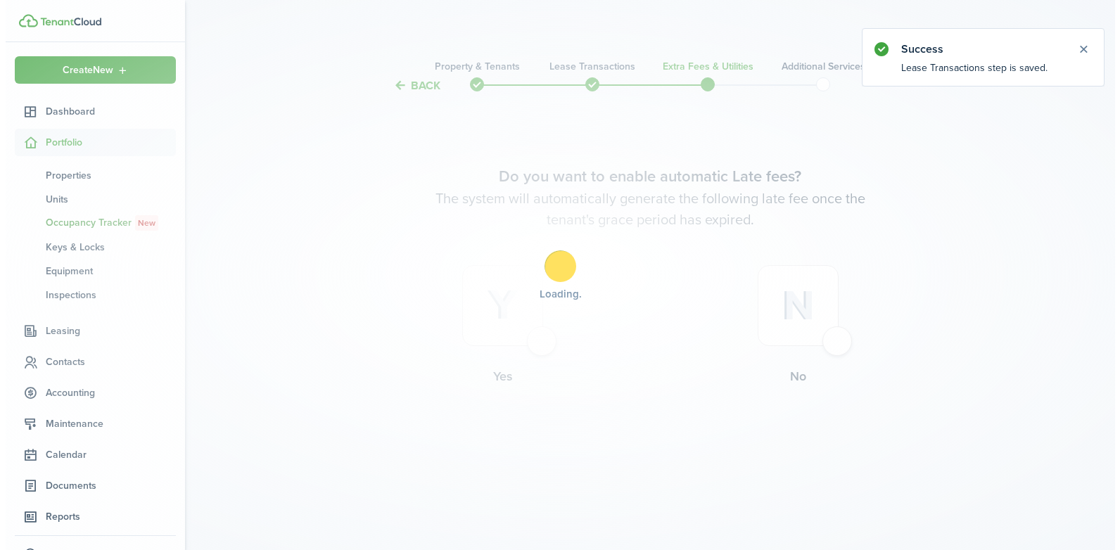
scroll to position [0, 0]
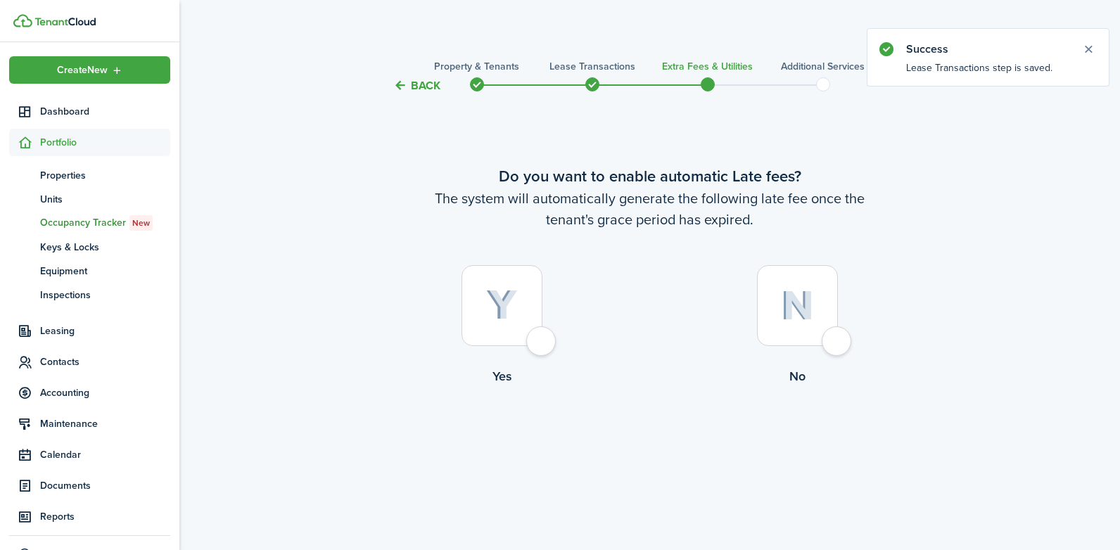
click at [542, 346] on div at bounding box center [501, 305] width 81 height 81
radio input "true"
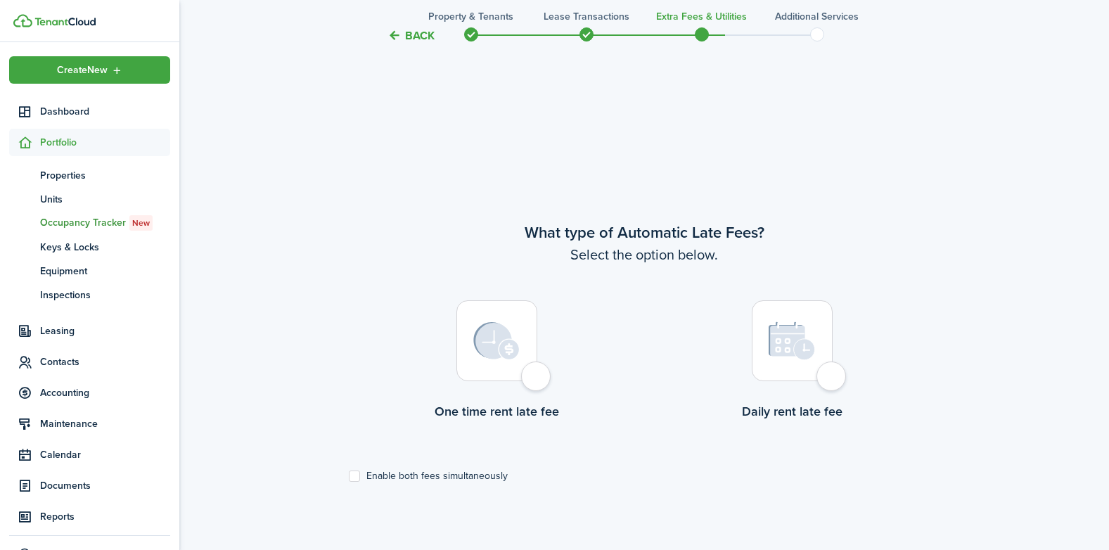
scroll to position [456, 0]
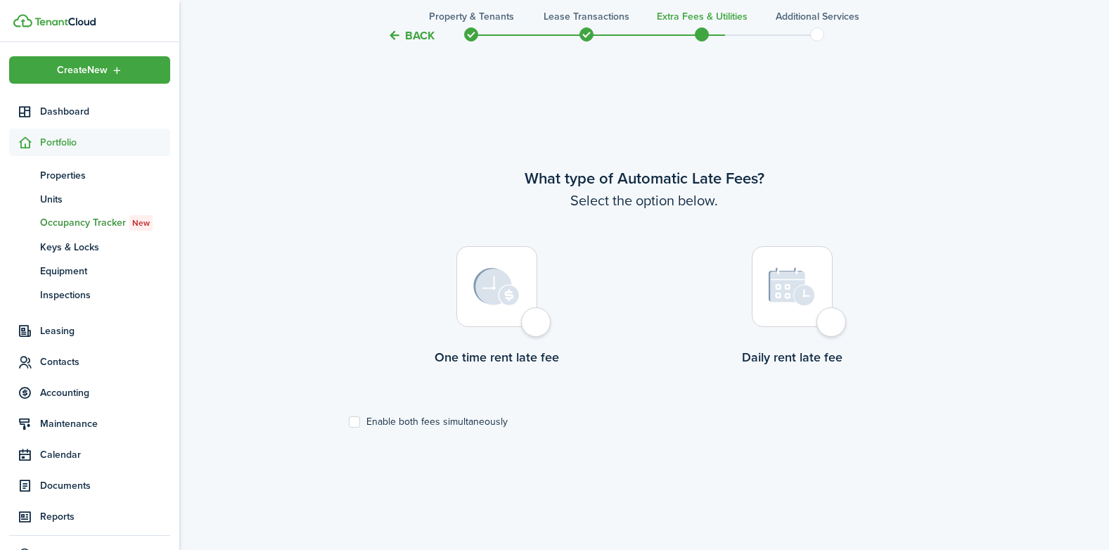
click at [827, 324] on div at bounding box center [792, 286] width 81 height 81
radio input "true"
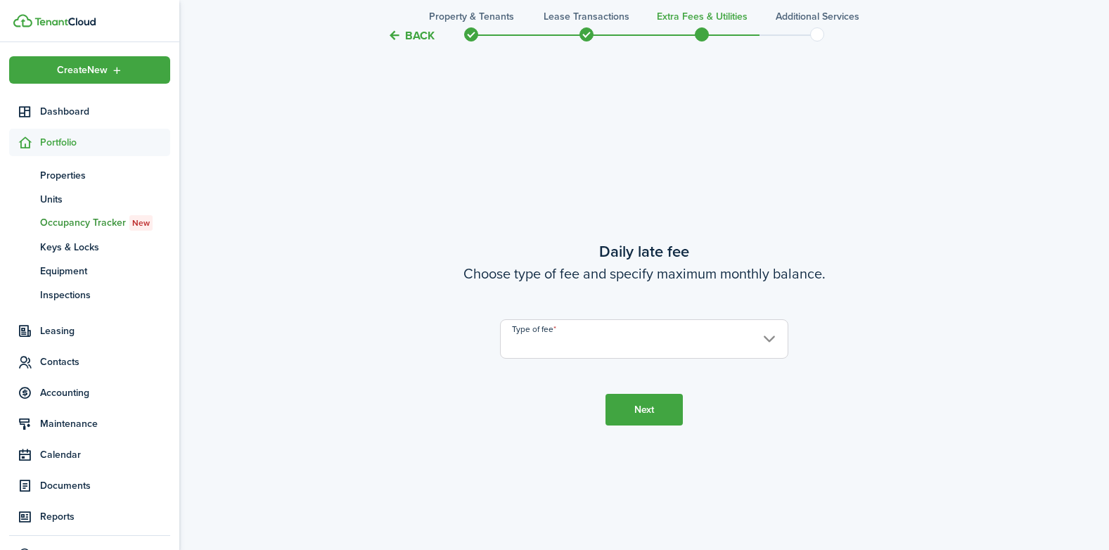
scroll to position [1006, 0]
click at [765, 335] on input "Type of fee" at bounding box center [644, 336] width 288 height 39
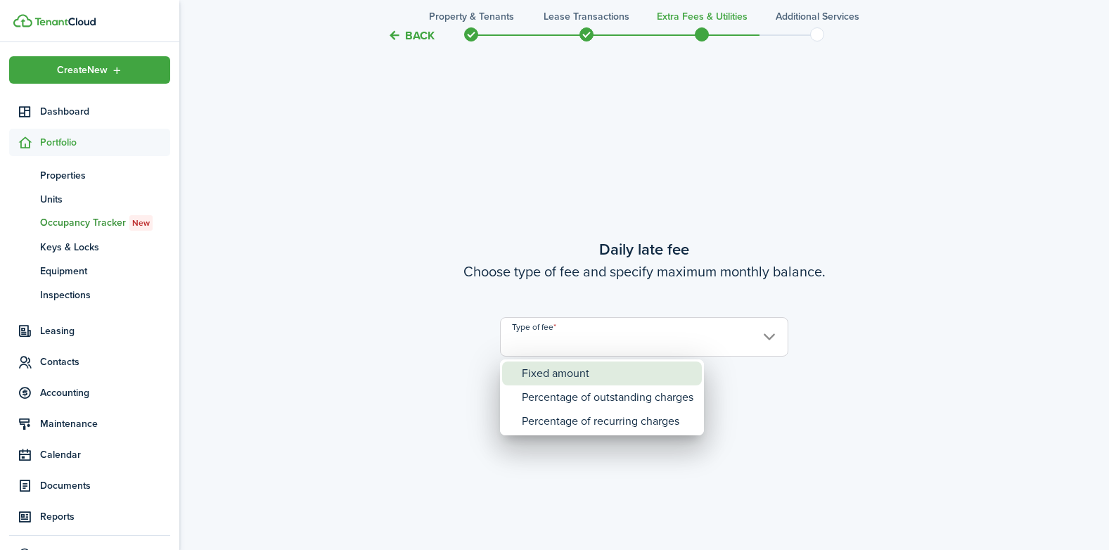
click at [606, 376] on div "Fixed amount" at bounding box center [608, 374] width 172 height 24
type input "Fixed amount"
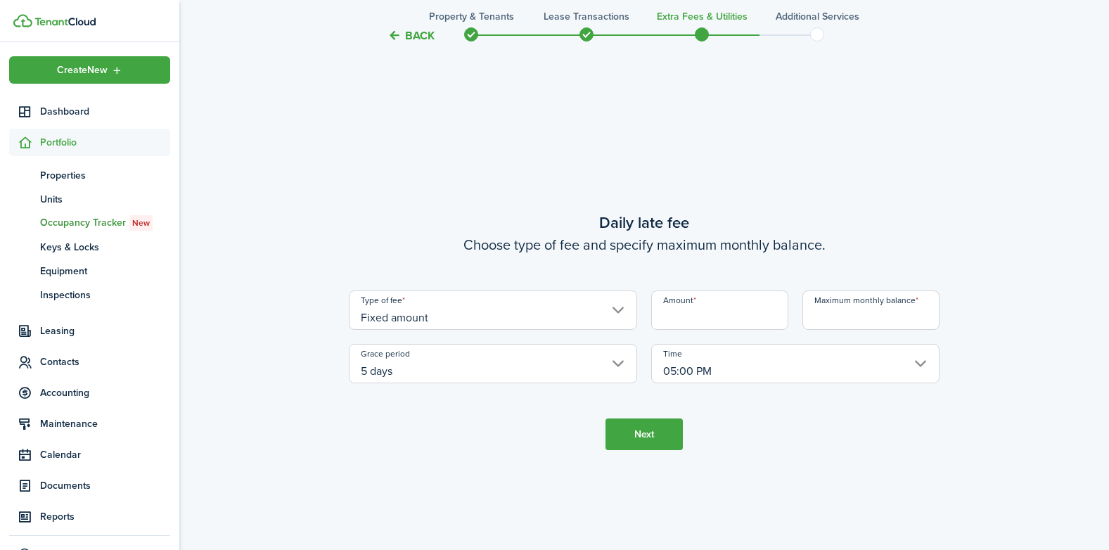
click at [679, 305] on input "Amount" at bounding box center [719, 309] width 137 height 39
type input "$10.00"
type input "$1,070.00"
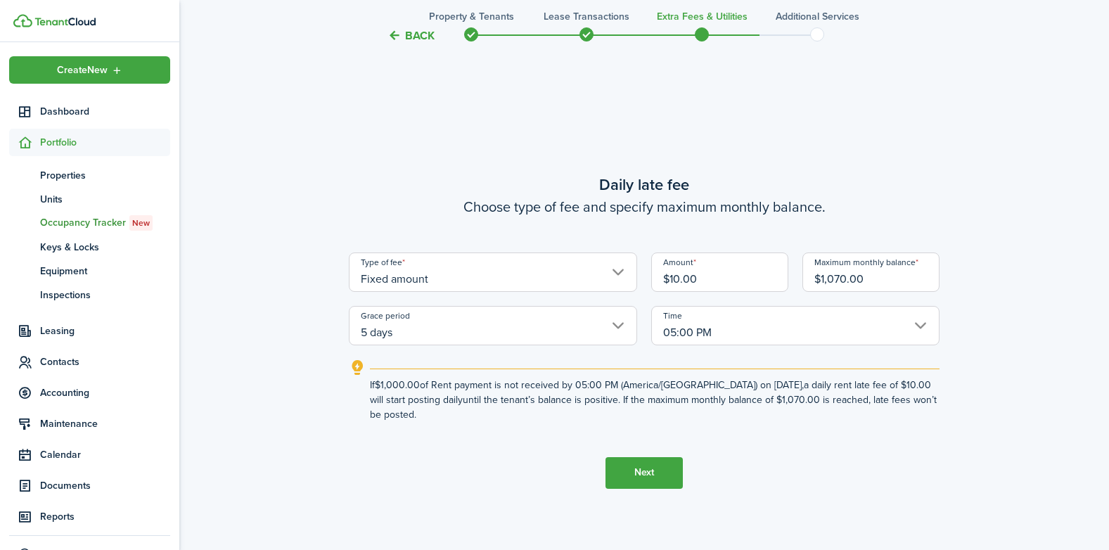
click at [640, 473] on button "Next" at bounding box center [644, 473] width 77 height 32
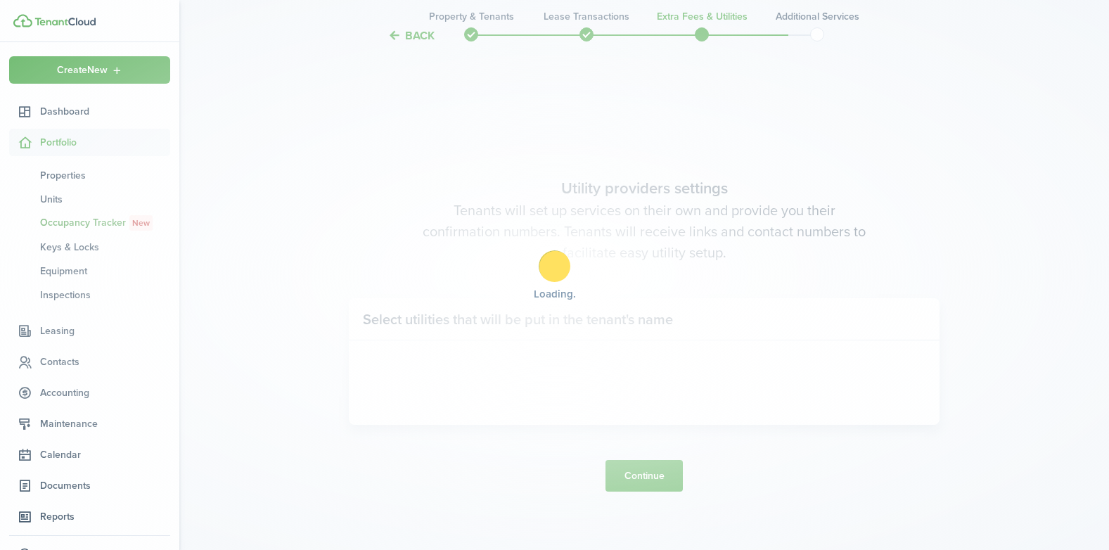
scroll to position [1556, 0]
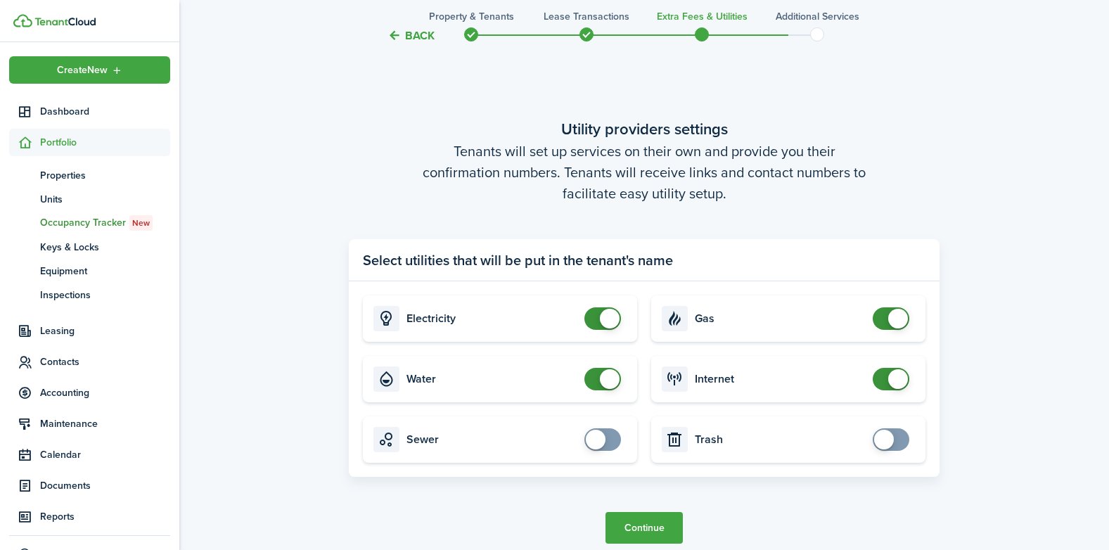
checkbox input "true"
click at [597, 437] on span at bounding box center [596, 440] width 20 height 20
checkbox input "true"
click at [883, 439] on span at bounding box center [884, 440] width 20 height 20
click at [639, 522] on button "Continue" at bounding box center [644, 528] width 77 height 32
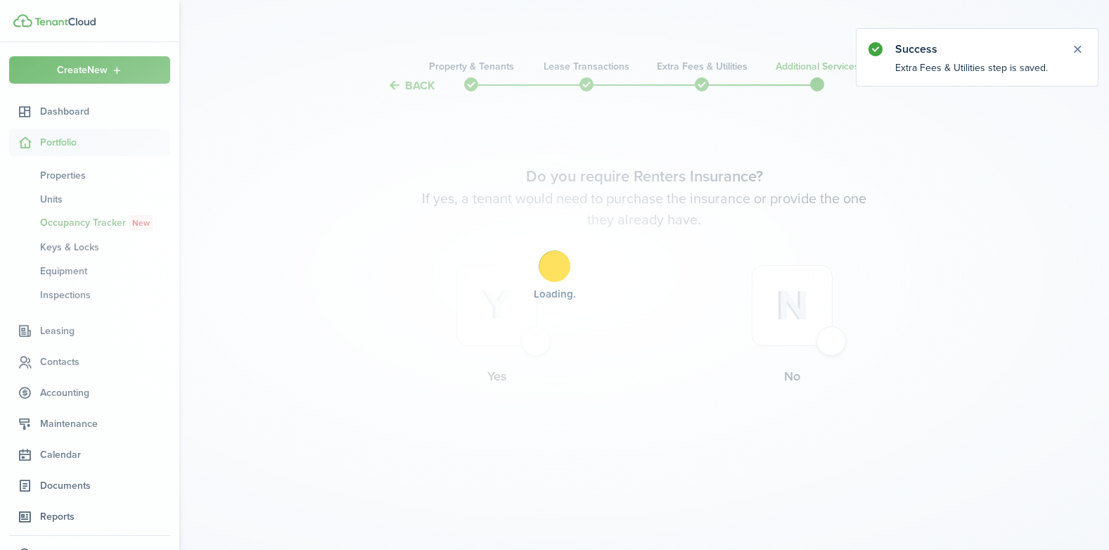
scroll to position [0, 0]
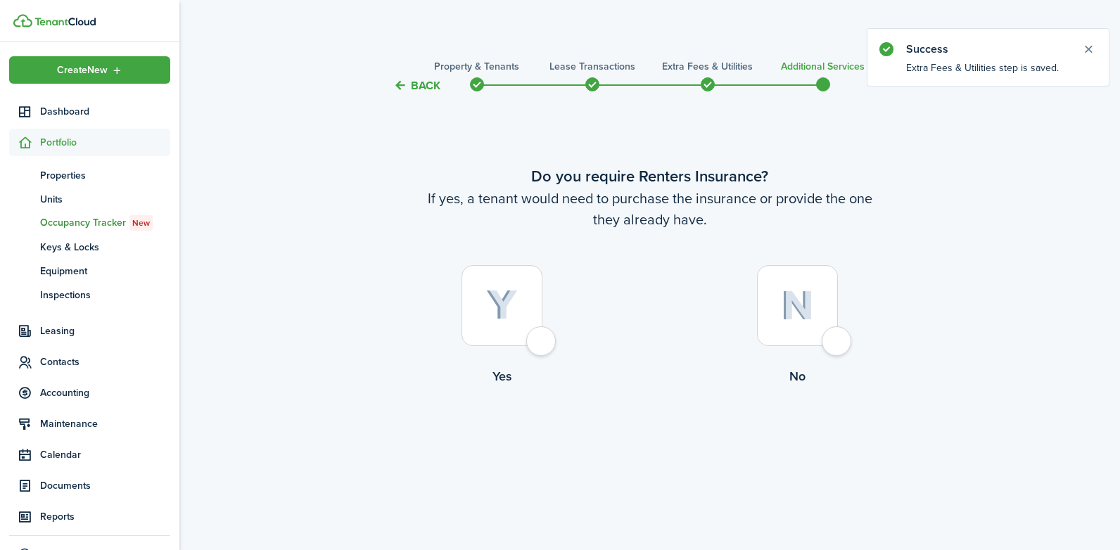
click at [838, 343] on div at bounding box center [797, 305] width 81 height 81
radio input "true"
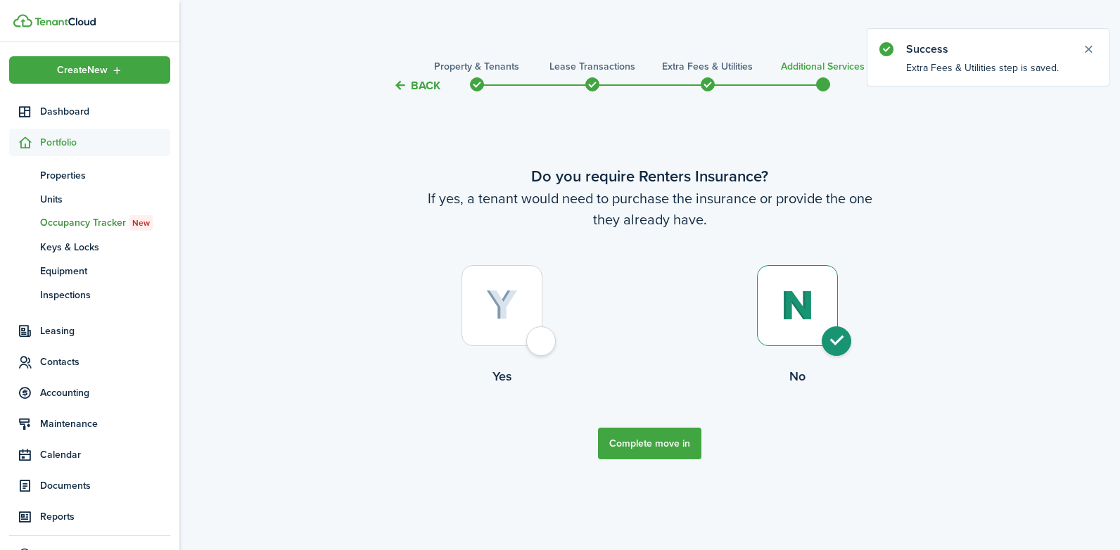
click at [667, 443] on button "Complete move in" at bounding box center [649, 444] width 103 height 32
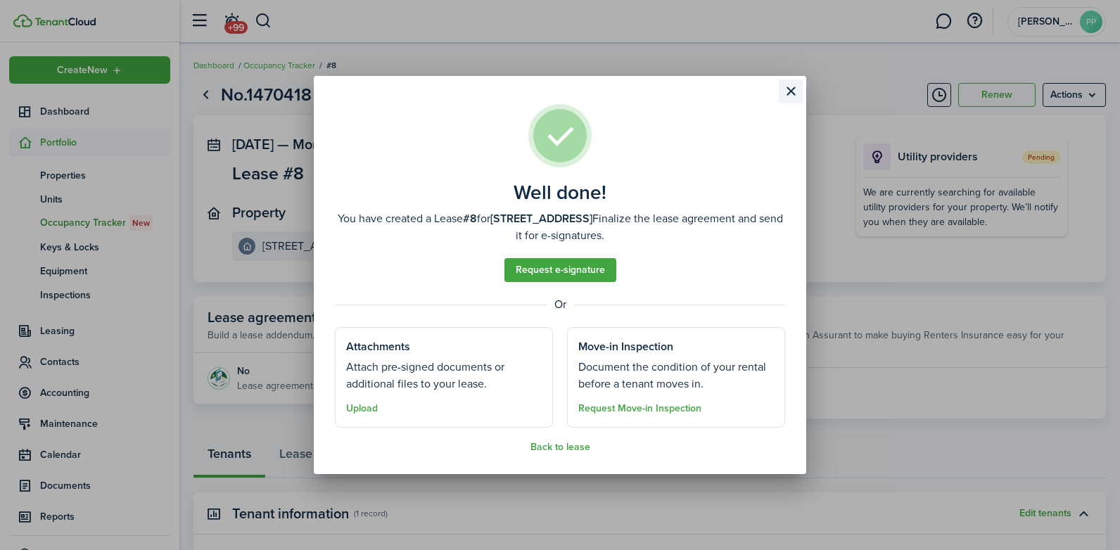
click at [791, 94] on button "Close modal" at bounding box center [791, 91] width 24 height 24
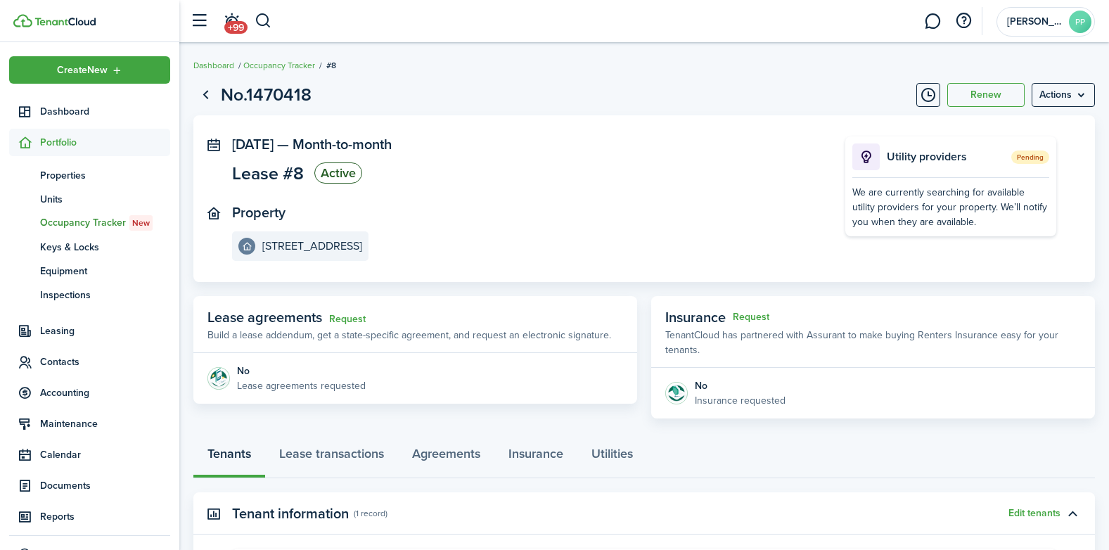
drag, startPoint x: 561, startPoint y: 94, endPoint x: 568, endPoint y: 97, distance: 7.9
click at [566, 96] on page-view-header "No.1470418 Renew Actions" at bounding box center [644, 95] width 902 height 27
click at [765, 88] on page-view-header "No.1470418 Renew Actions" at bounding box center [644, 95] width 902 height 27
click at [87, 222] on span "Occupancy Tracker New" at bounding box center [105, 222] width 130 height 15
